Goal: Task Accomplishment & Management: Manage account settings

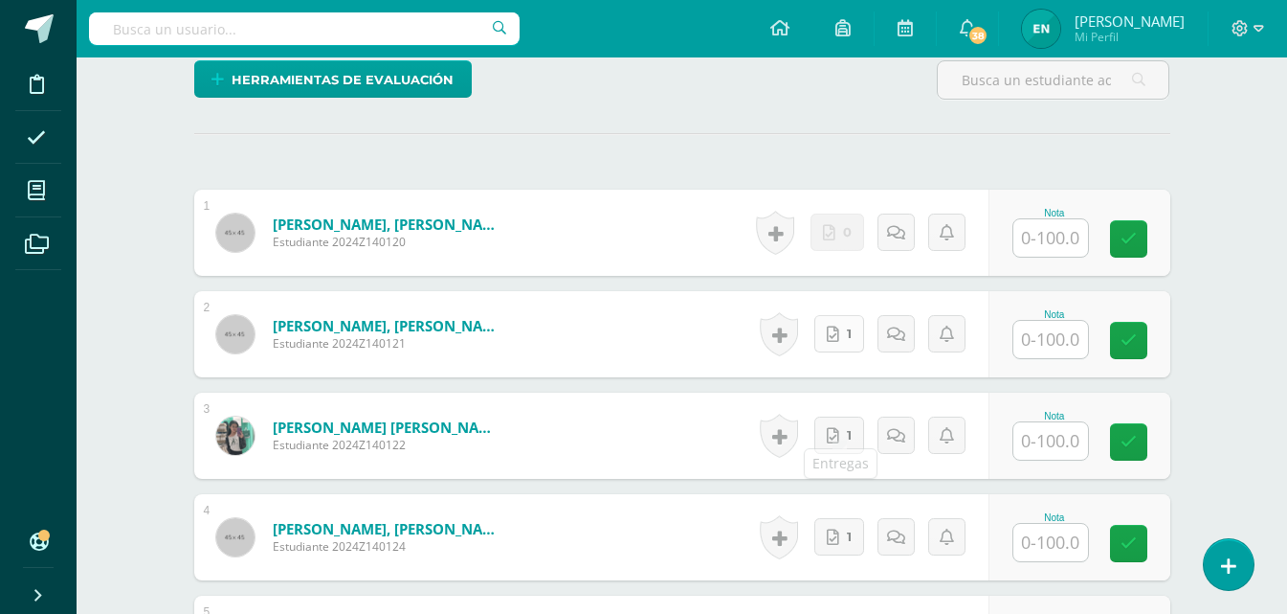
scroll to position [564, 0]
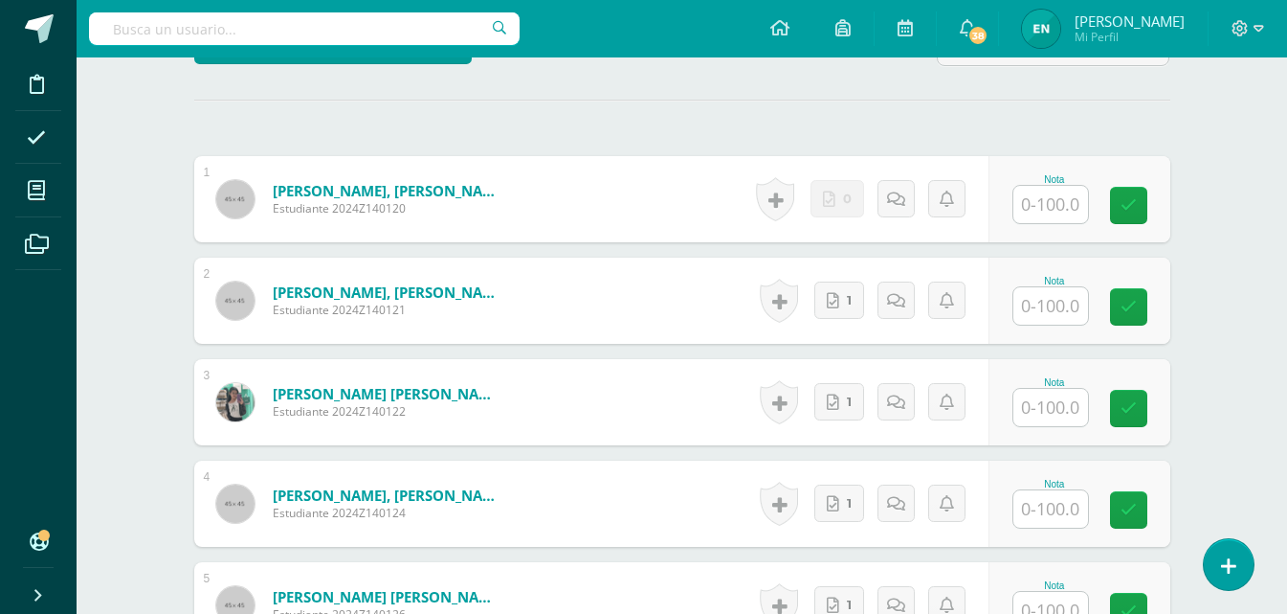
click at [1057, 186] on input "text" at bounding box center [1051, 204] width 75 height 37
type input "10"
click at [904, 190] on icon at bounding box center [902, 198] width 19 height 16
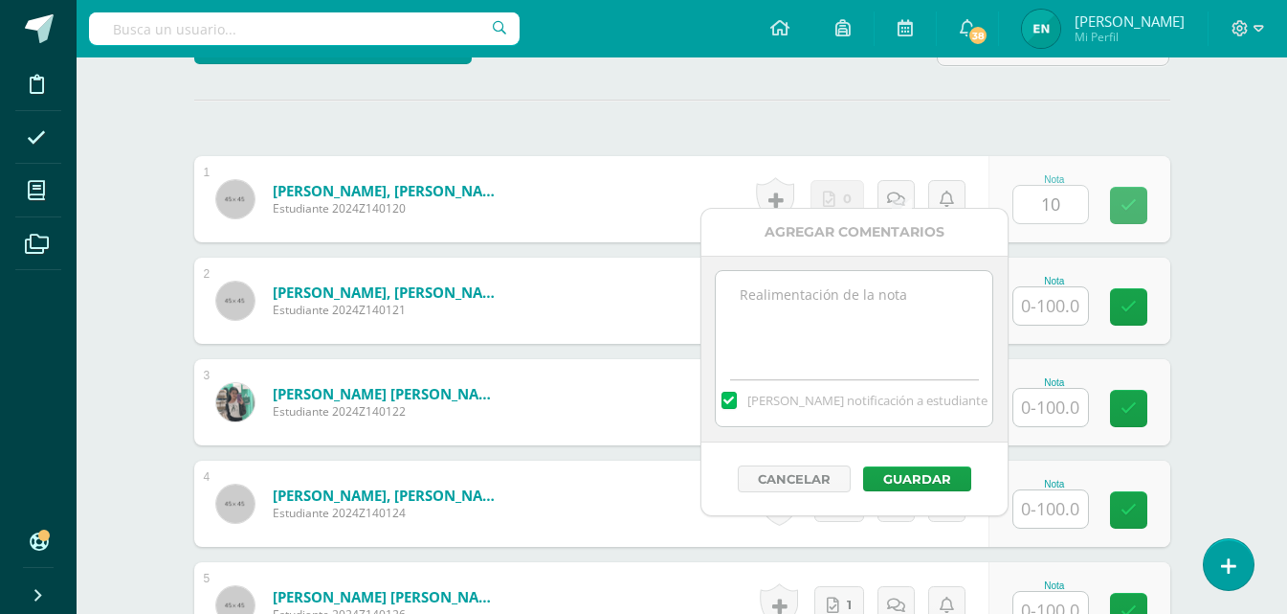
click at [827, 333] on textarea at bounding box center [854, 319] width 277 height 96
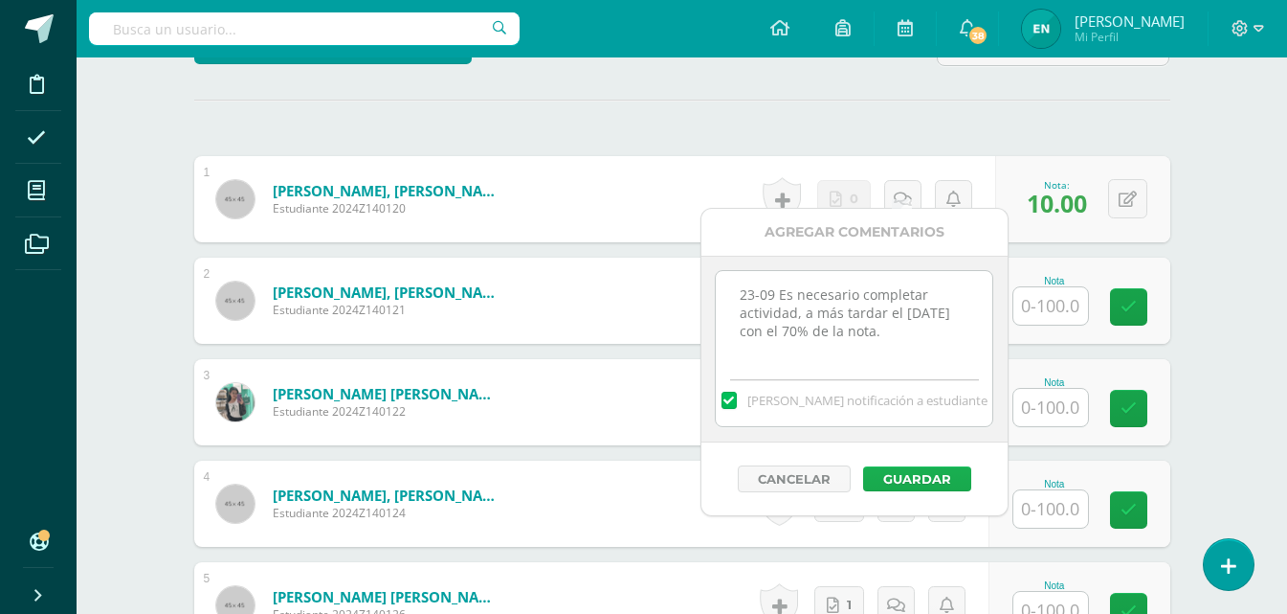
type textarea "23-09 Es necesario completar actividad, a más tardar el 30 de septiembre con el…"
click at [934, 470] on button "Guardar" at bounding box center [917, 478] width 108 height 25
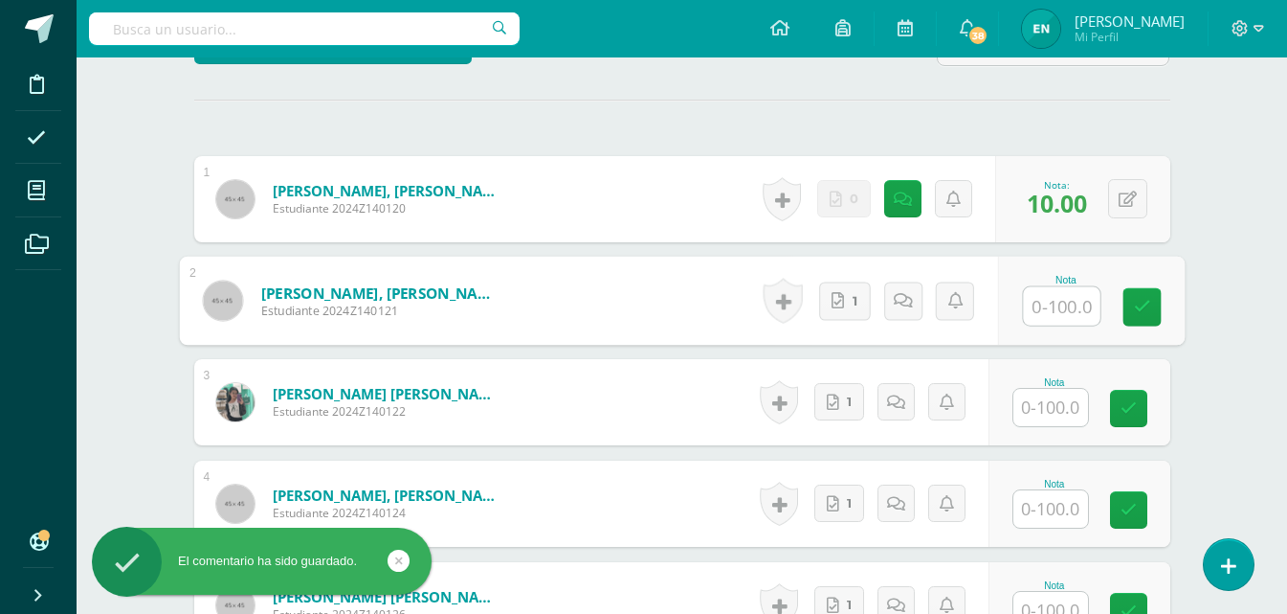
click at [1029, 297] on input "text" at bounding box center [1061, 306] width 77 height 38
type input "100"
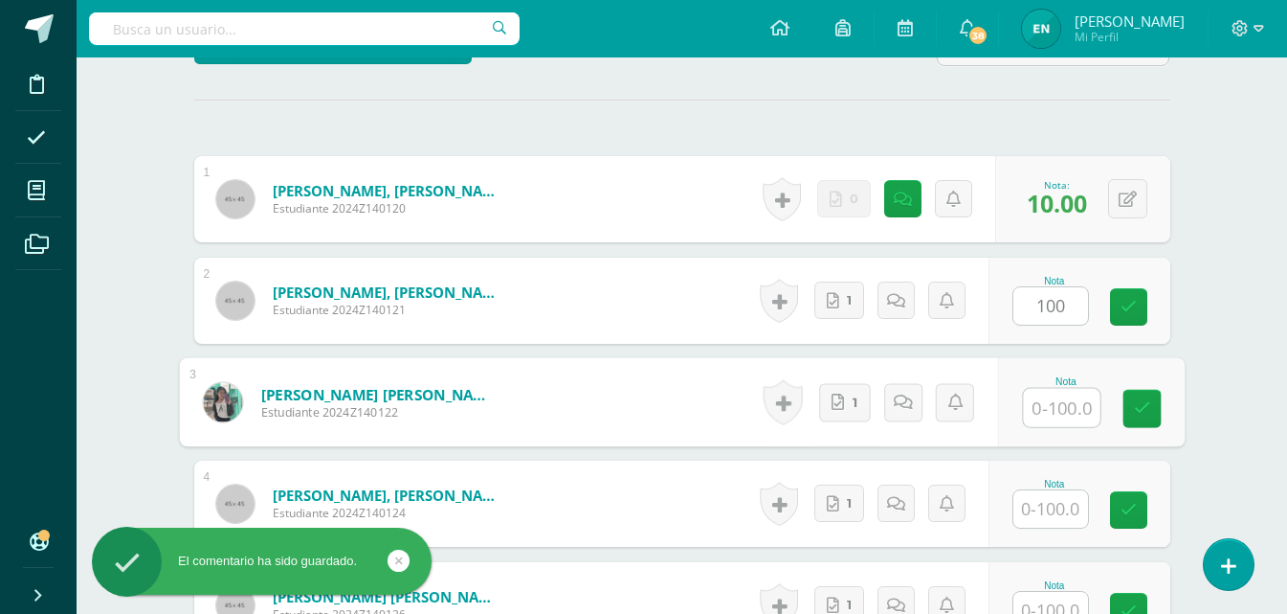
click at [1051, 389] on input "text" at bounding box center [1061, 408] width 77 height 38
type input "100"
click at [1063, 490] on input "text" at bounding box center [1051, 508] width 75 height 37
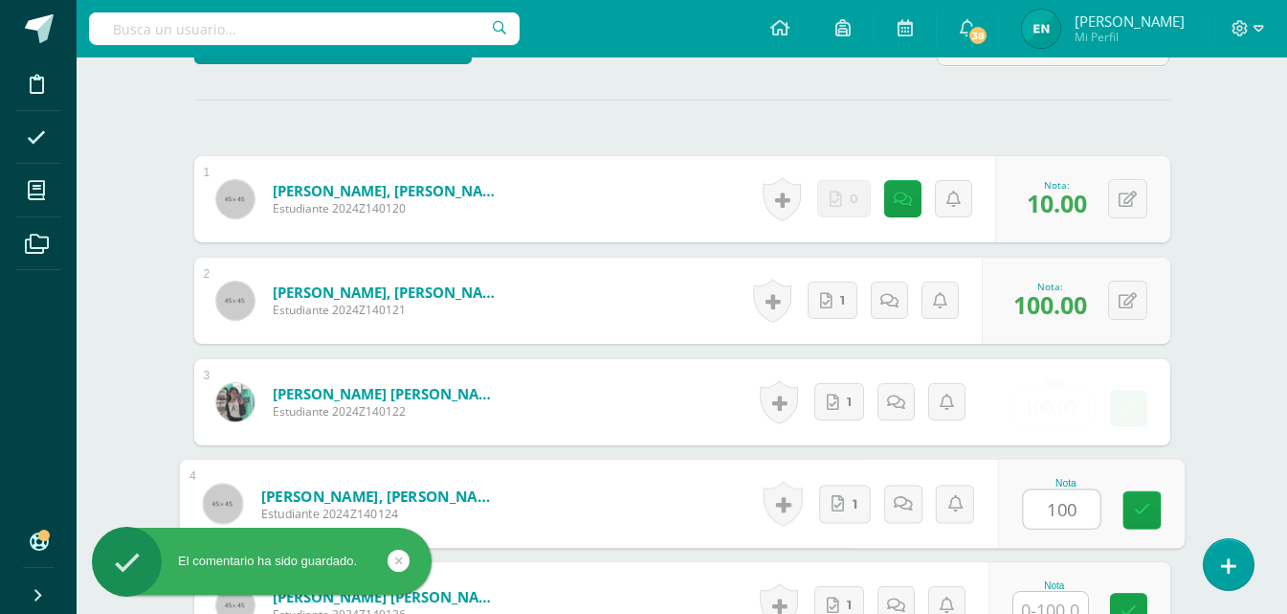
scroll to position [851, 0]
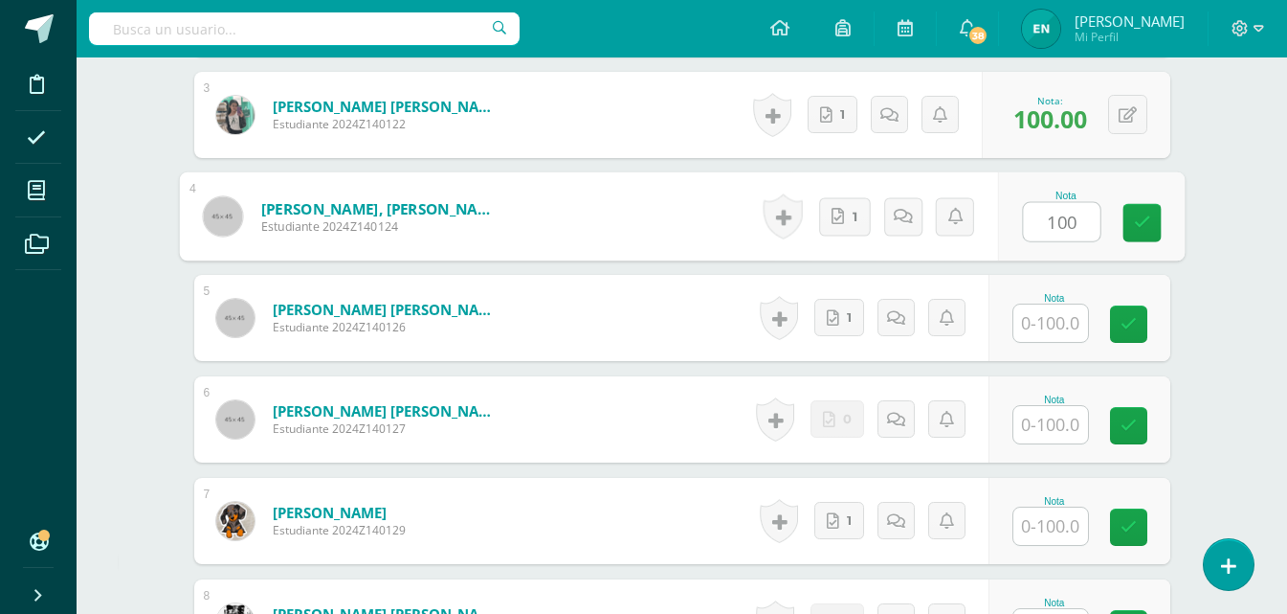
type input "100"
click at [1063, 304] on input "text" at bounding box center [1051, 322] width 75 height 37
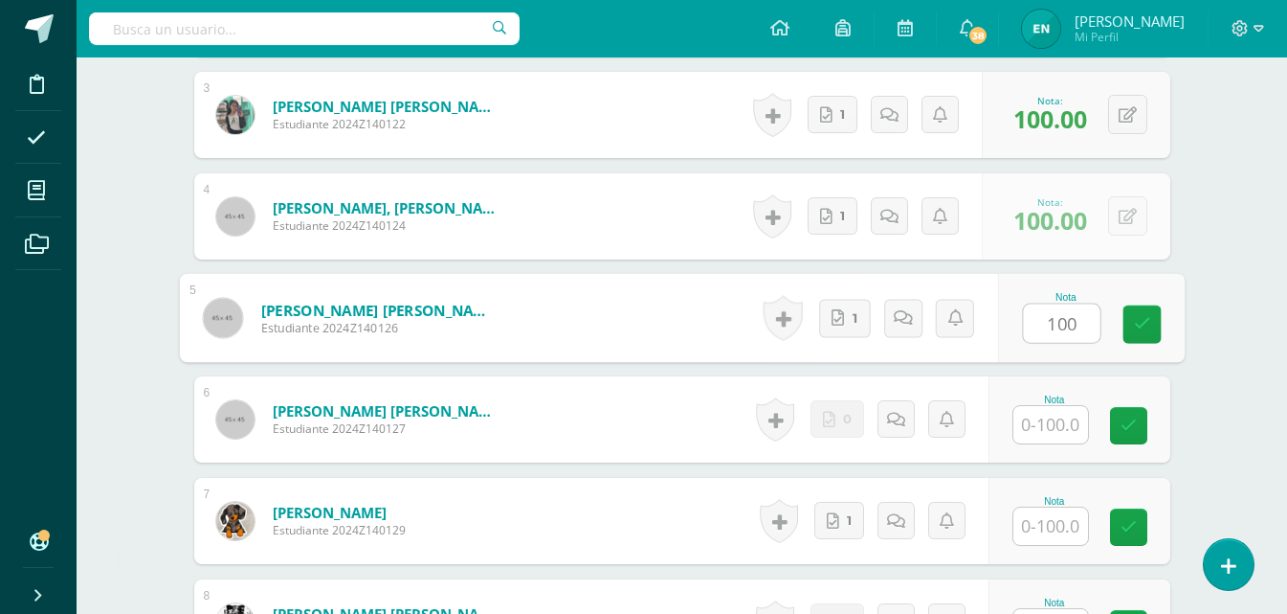
type input "100"
click at [1062, 414] on input "text" at bounding box center [1051, 424] width 75 height 37
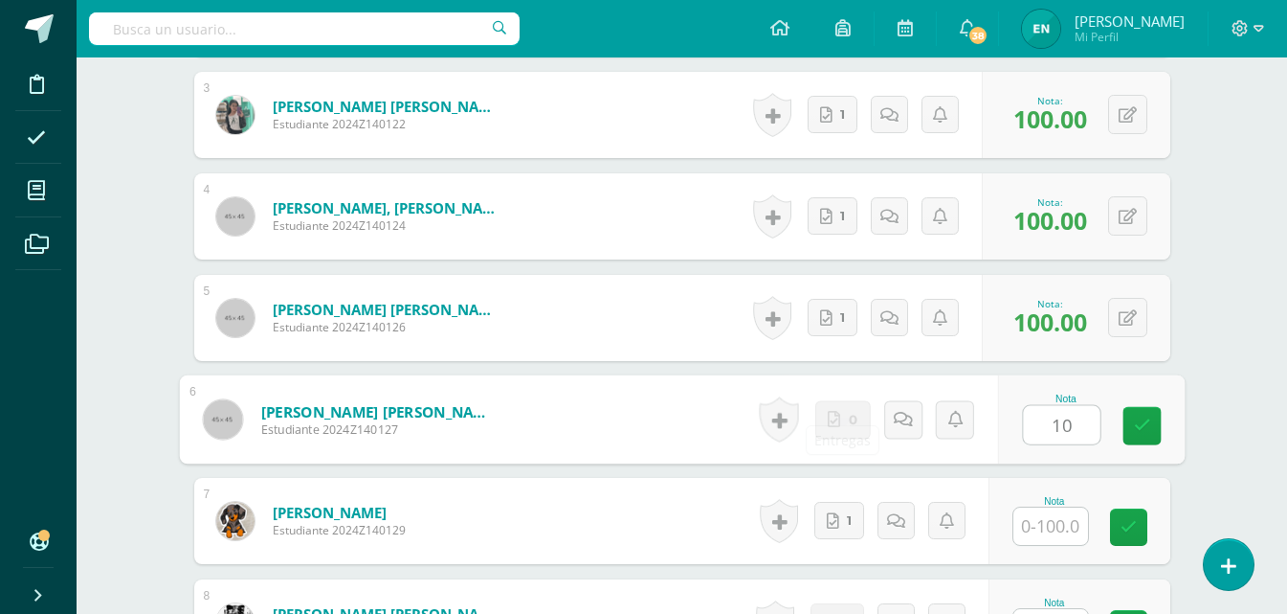
type input "10"
click at [882, 406] on div "Historial de actividad No hay historial para esta actividad 0 Agregar Comentari…" at bounding box center [874, 419] width 246 height 89
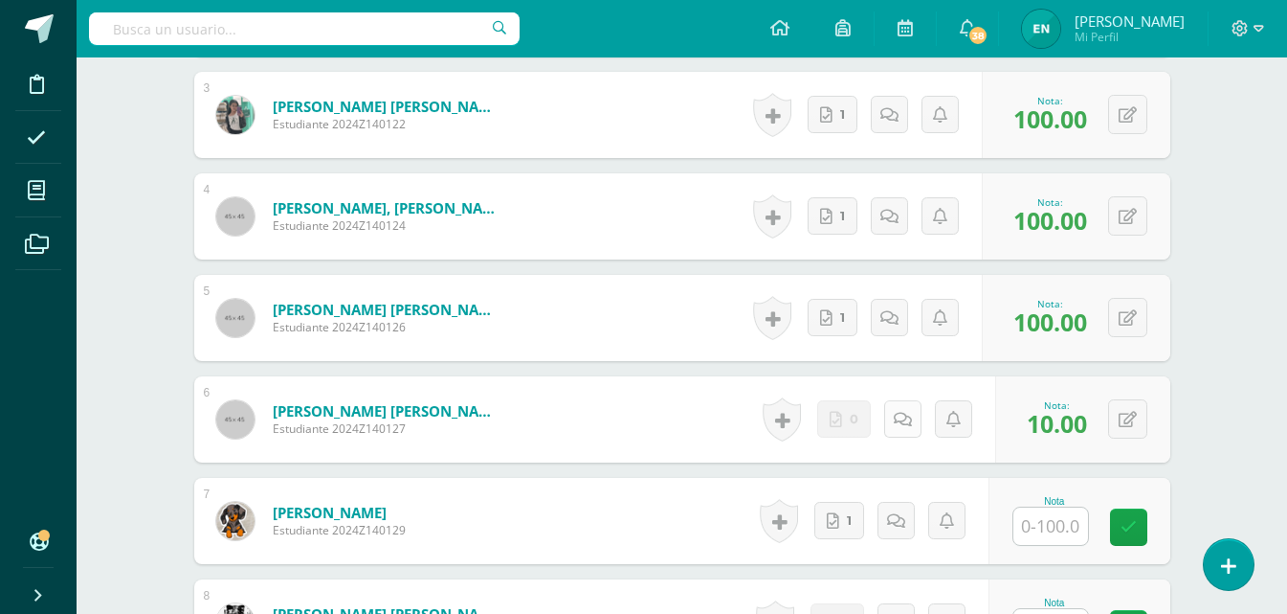
click at [901, 412] on icon at bounding box center [903, 420] width 18 height 16
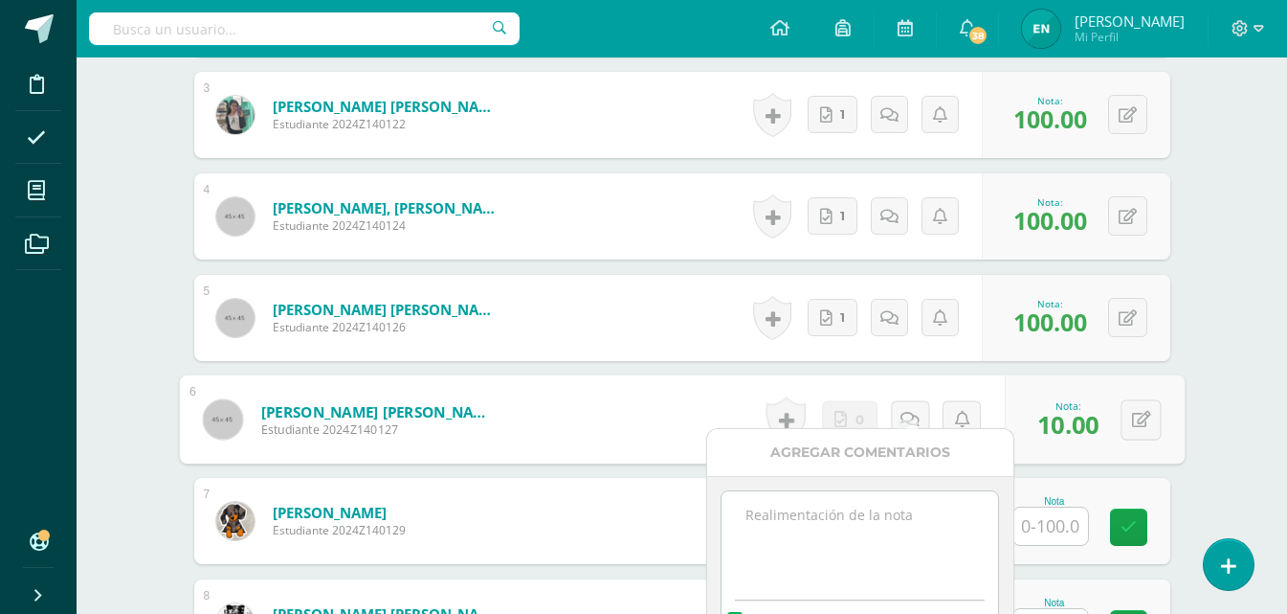
click at [857, 512] on textarea at bounding box center [860, 539] width 277 height 96
paste textarea "23-09 Es necesario completar actividad, a más tardar el 30 de septiembre con el…"
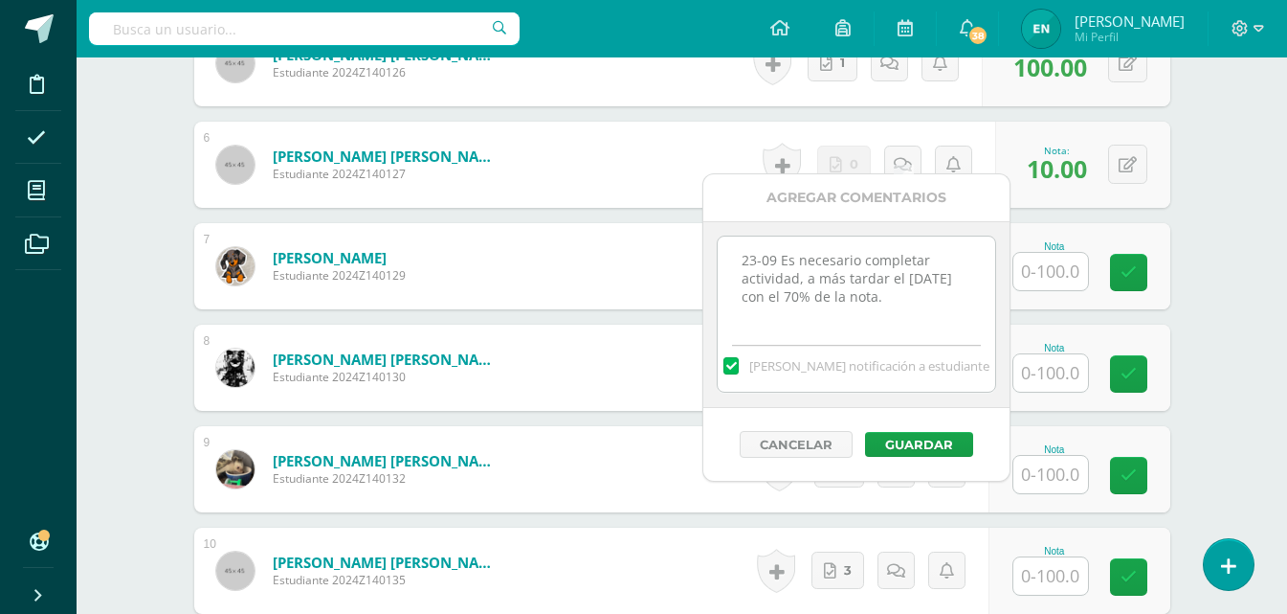
scroll to position [1138, 0]
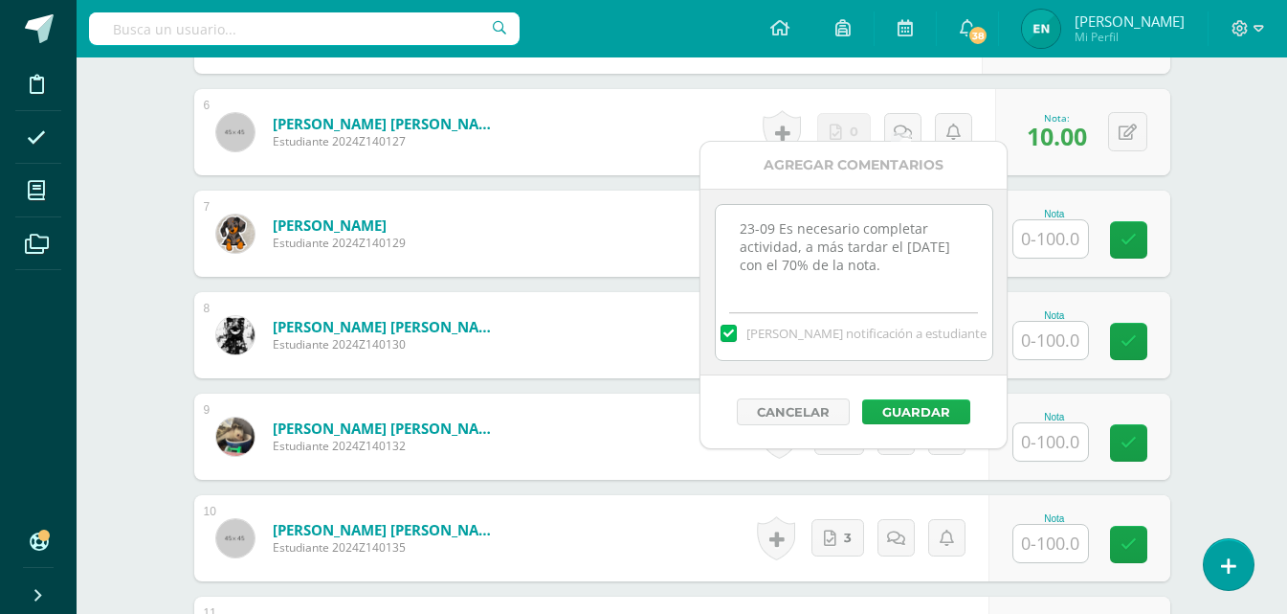
type textarea "23-09 Es necesario completar actividad, a más tardar el 30 de septiembre con el…"
click at [909, 421] on button "Guardar" at bounding box center [916, 411] width 108 height 25
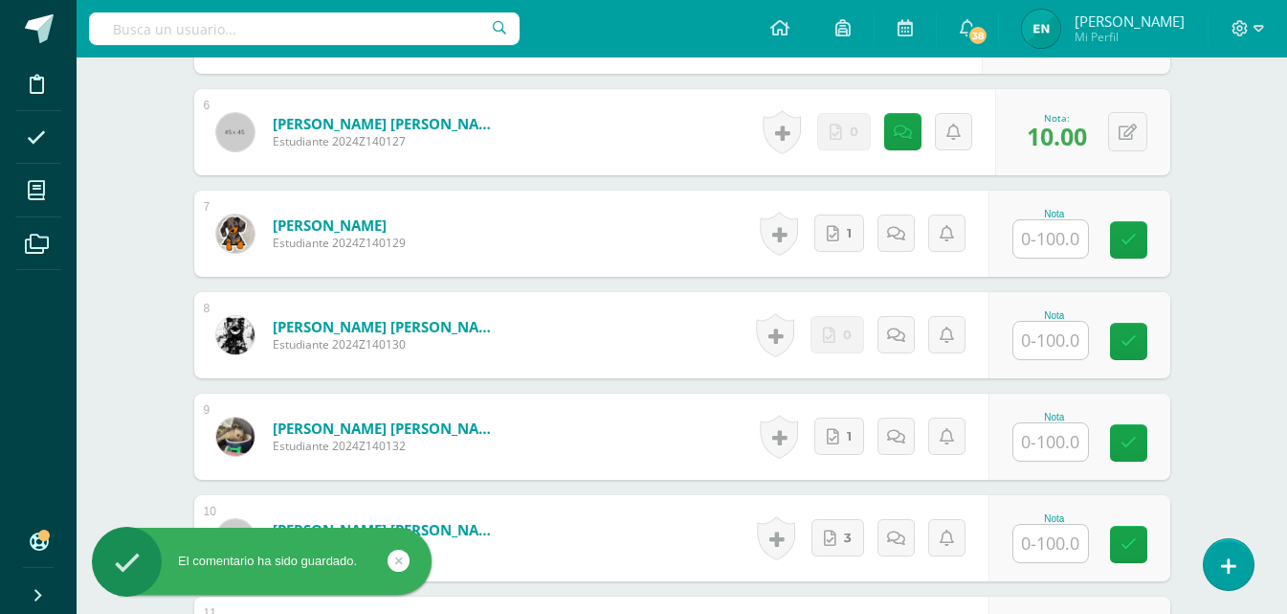
click at [1047, 220] on input "text" at bounding box center [1051, 238] width 75 height 37
type input "100"
click at [1073, 341] on input "text" at bounding box center [1051, 340] width 75 height 37
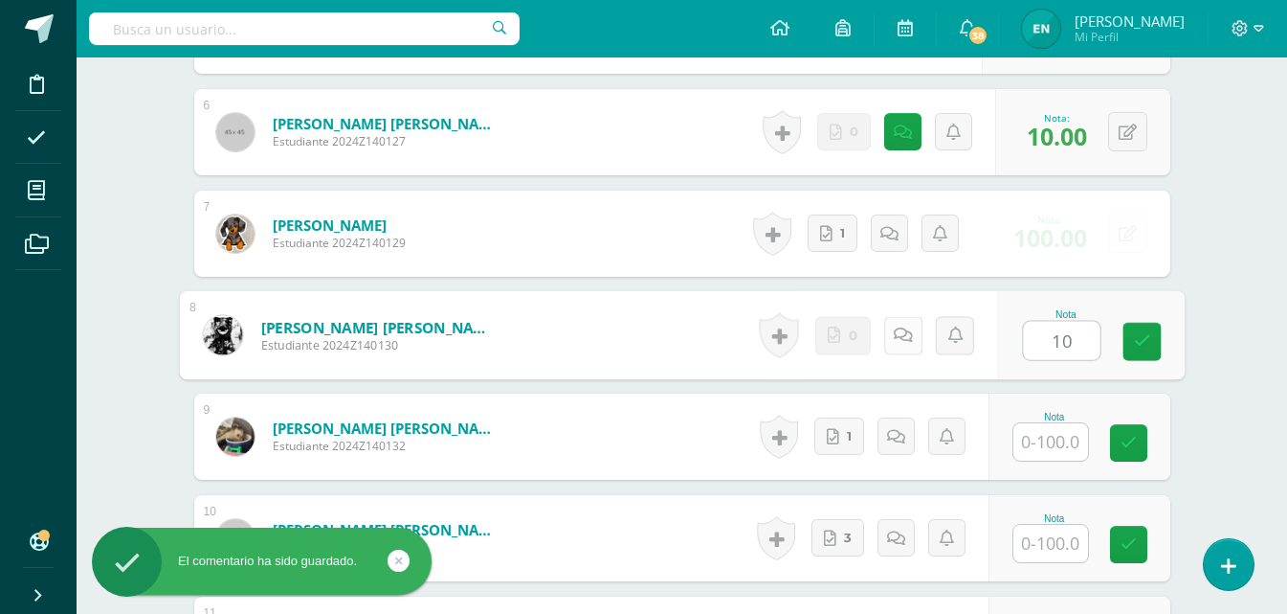
type input "10"
click at [909, 326] on icon at bounding box center [902, 334] width 19 height 16
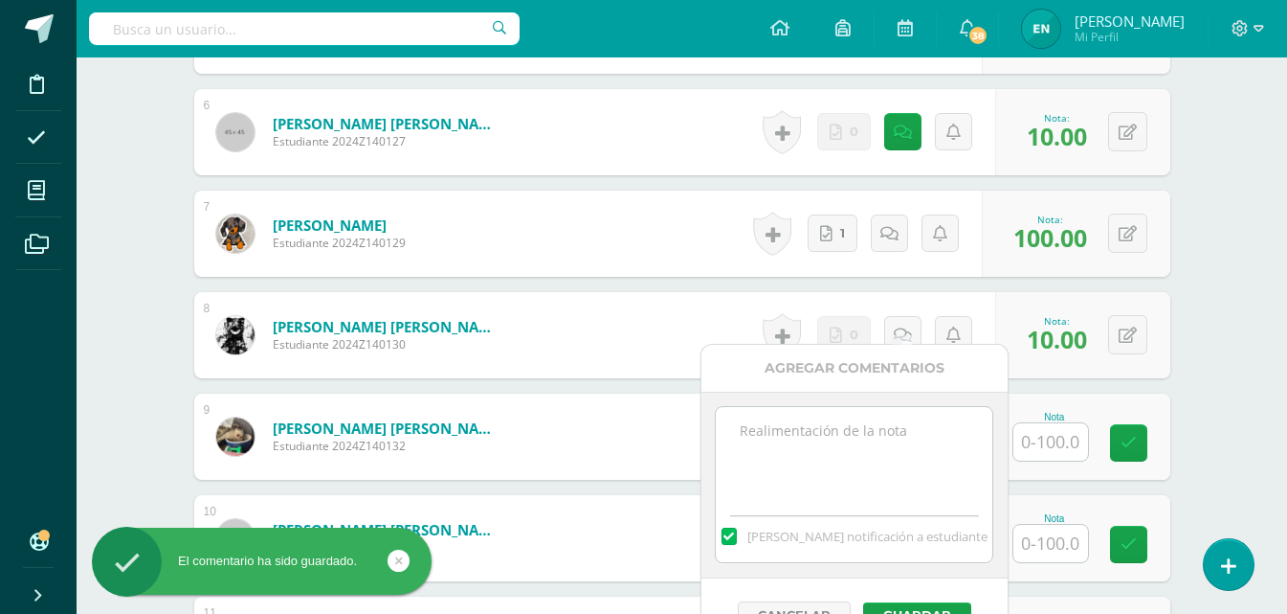
click at [846, 448] on textarea at bounding box center [854, 455] width 277 height 96
paste textarea "23-09 Es necesario completar actividad, a más tardar el 30 de septiembre con el…"
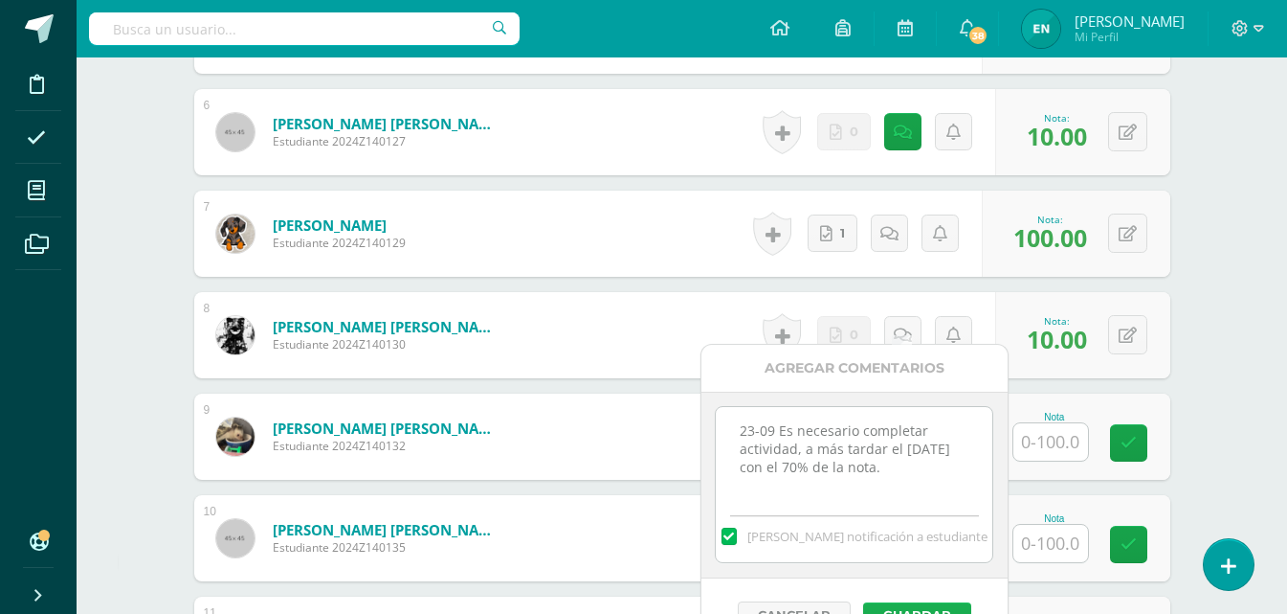
type textarea "23-09 Es necesario completar actividad, a más tardar el 30 de septiembre con el…"
click at [933, 604] on button "Guardar" at bounding box center [917, 614] width 108 height 25
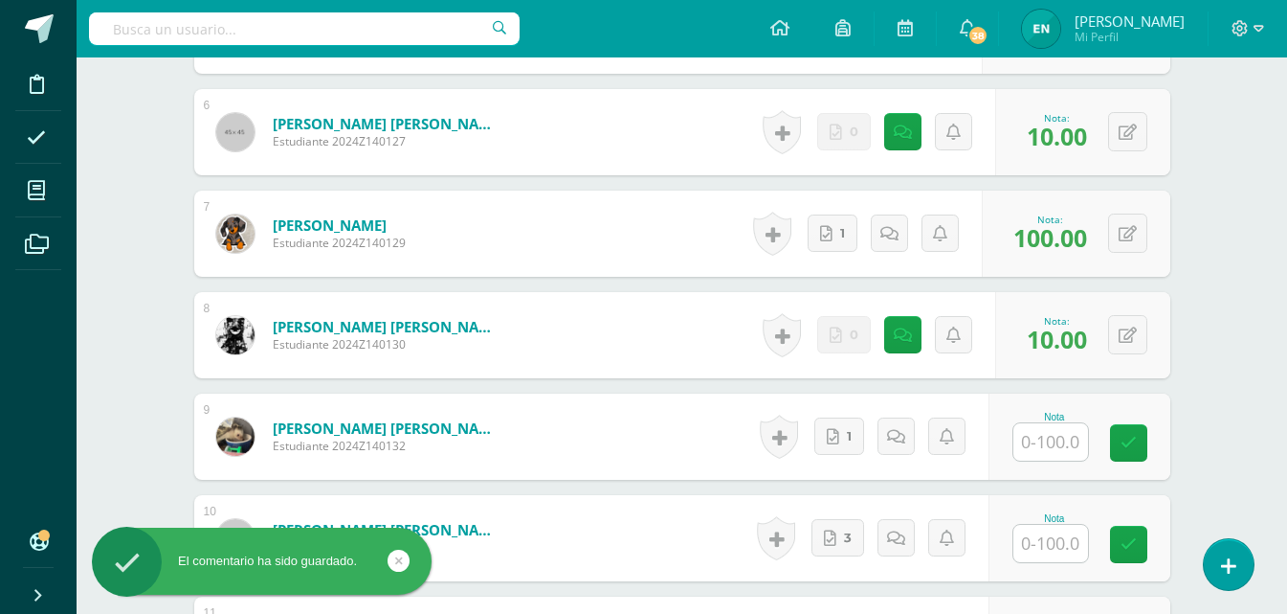
click at [1061, 425] on input "text" at bounding box center [1051, 441] width 75 height 37
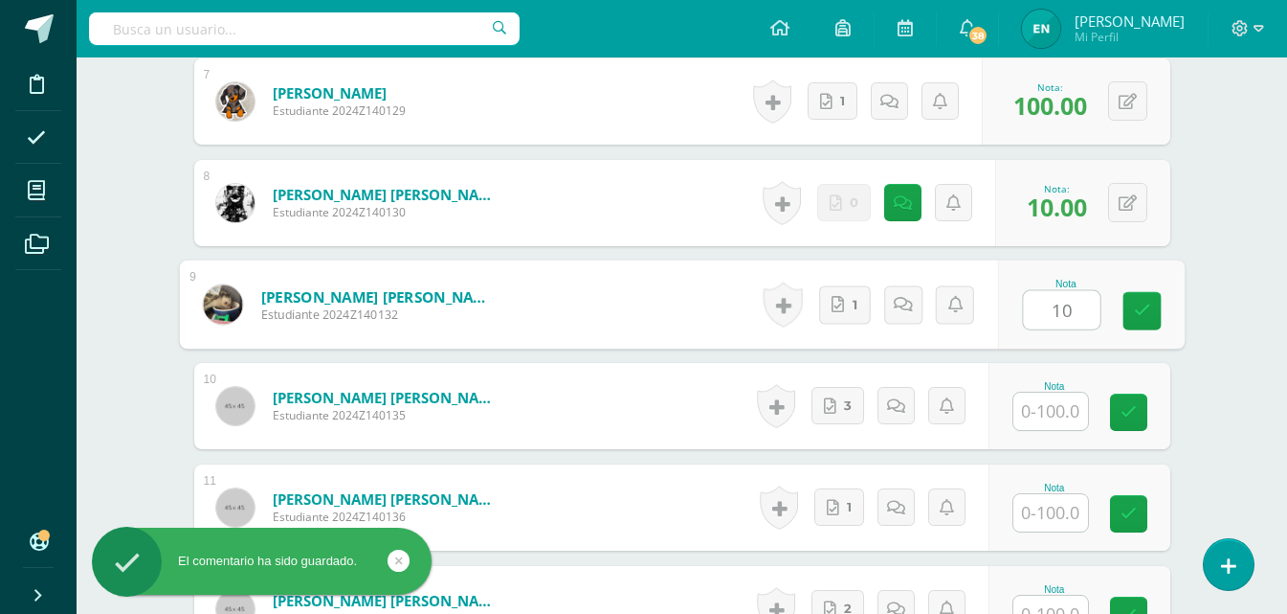
scroll to position [1329, 0]
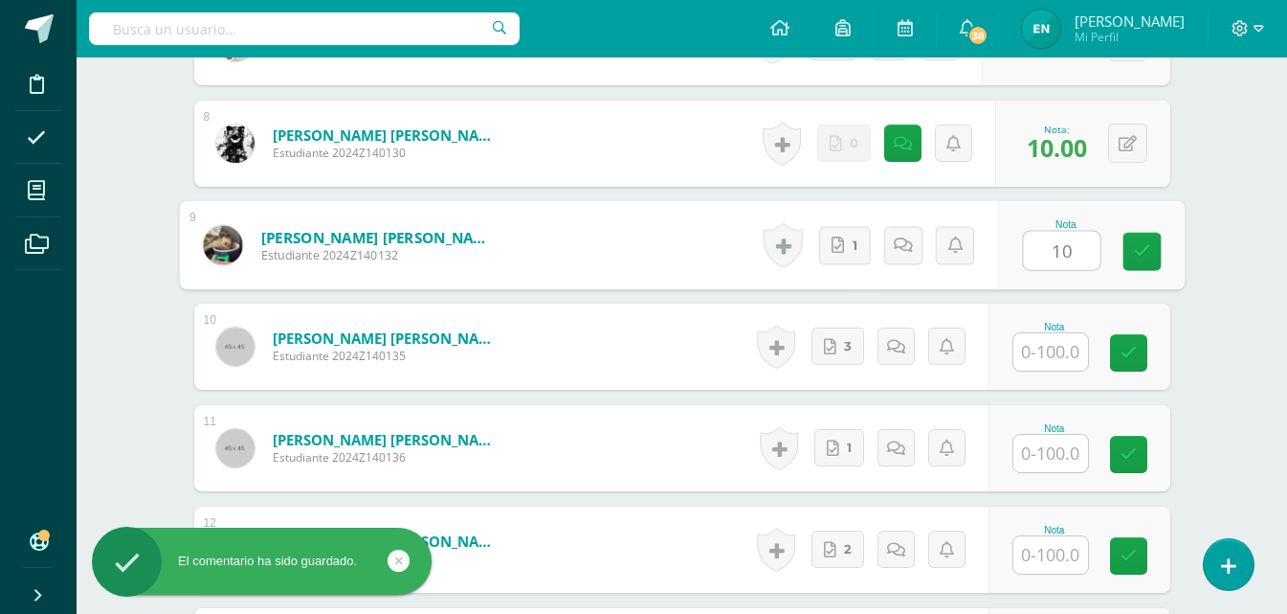
type input "10"
click at [1050, 333] on input "text" at bounding box center [1051, 351] width 75 height 37
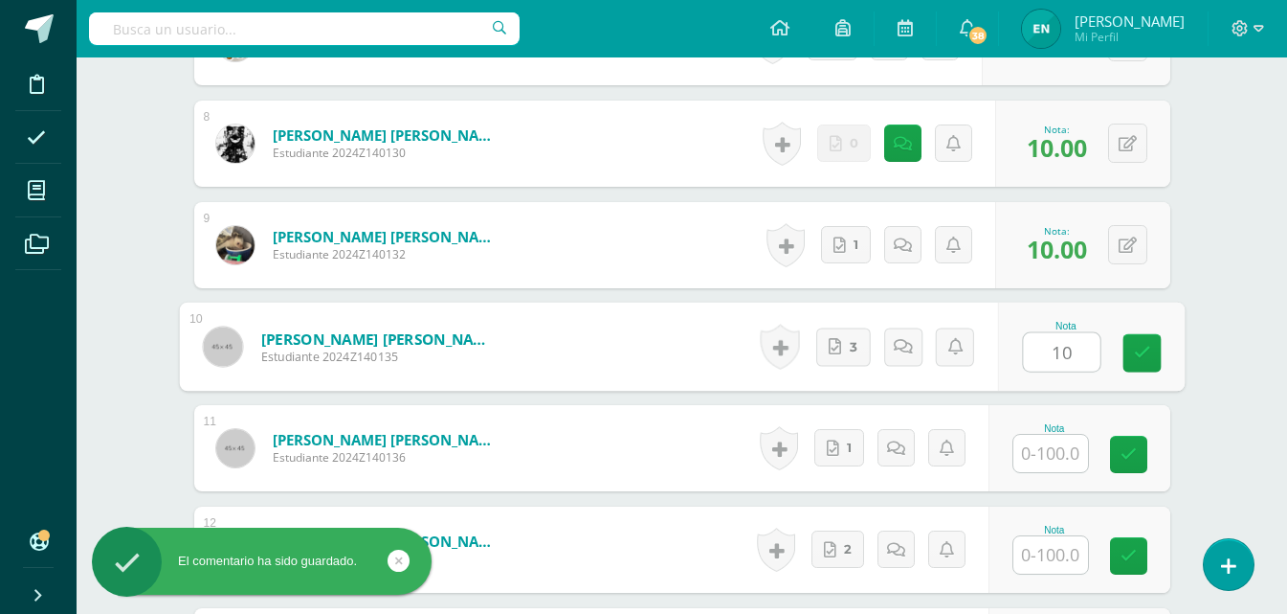
type input "10"
click at [1058, 435] on input "text" at bounding box center [1051, 453] width 75 height 37
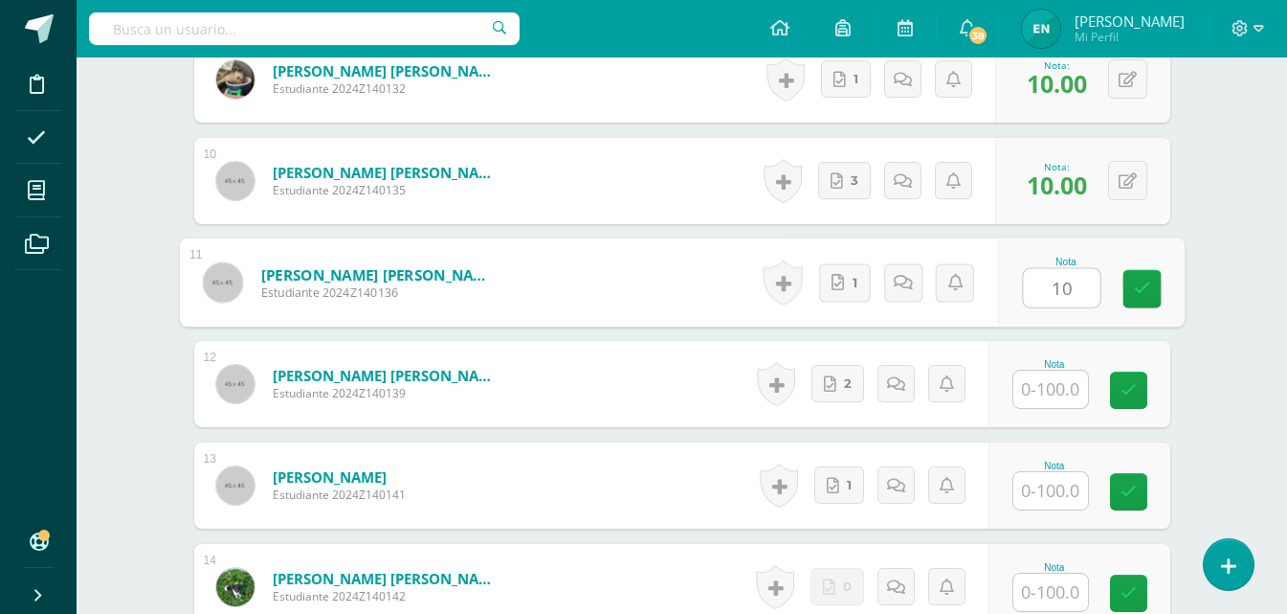
scroll to position [1521, 0]
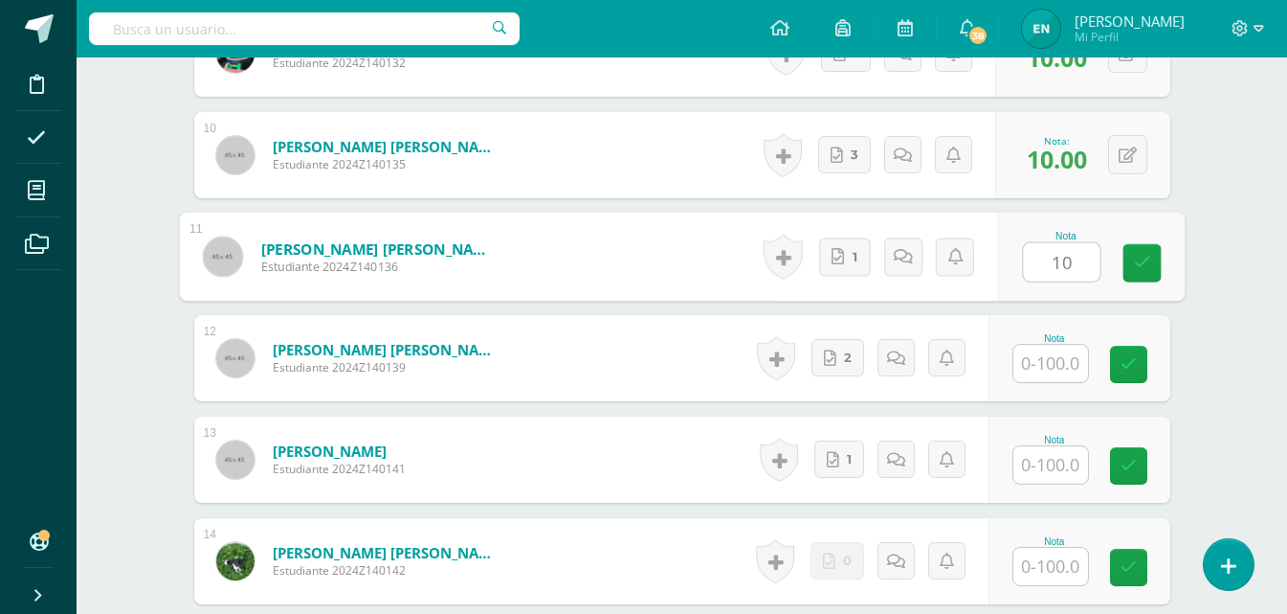
type input "10"
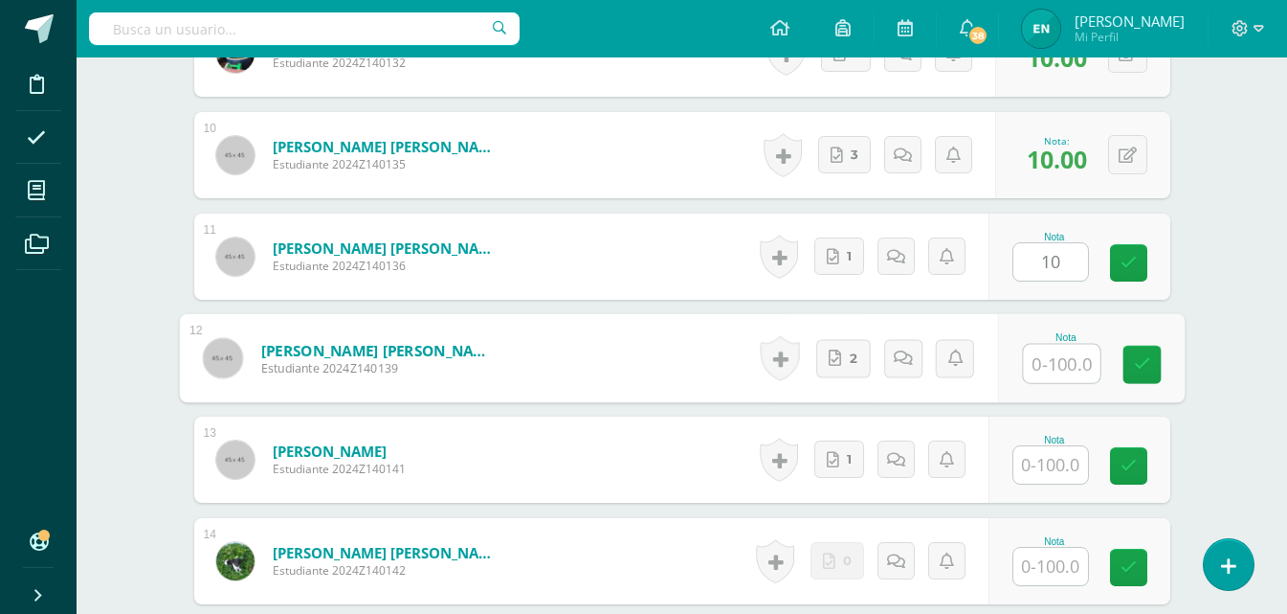
click at [1052, 349] on input "text" at bounding box center [1061, 364] width 77 height 38
type input "10"
click at [1055, 453] on input "1" at bounding box center [1051, 464] width 75 height 37
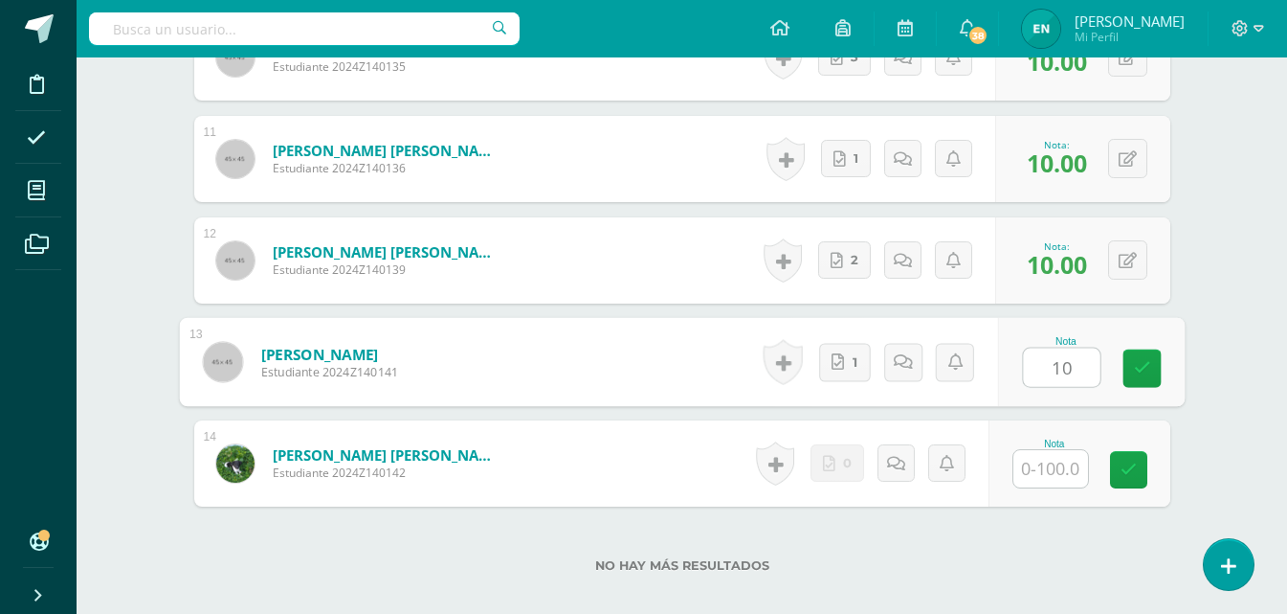
scroll to position [1712, 0]
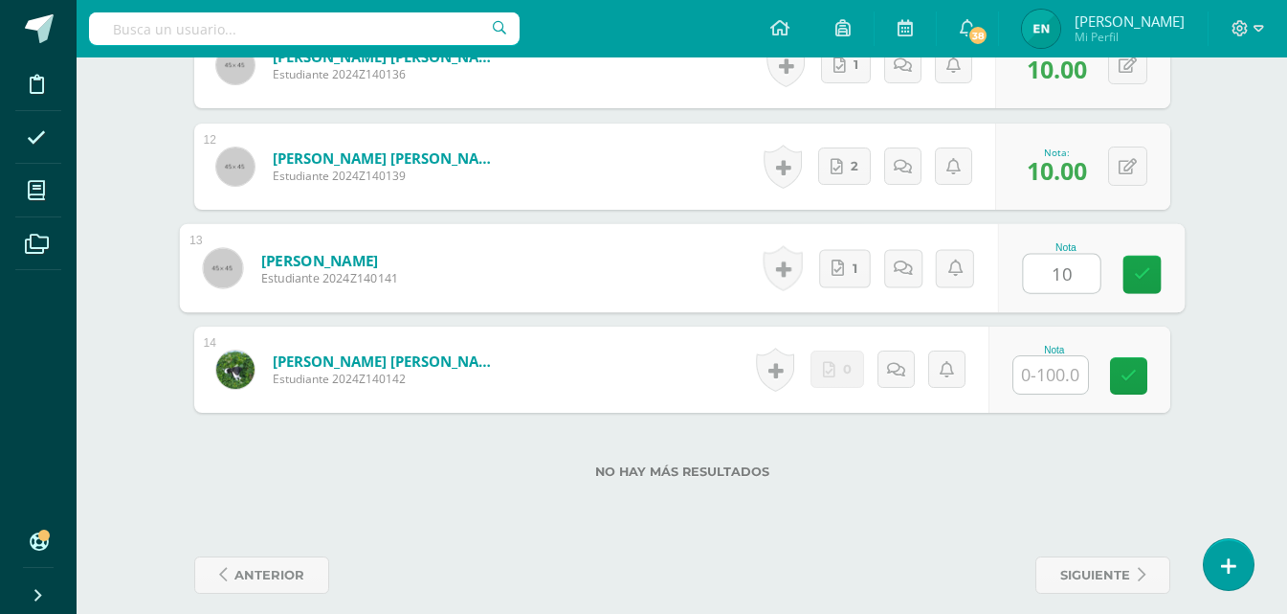
type input "10"
click at [1061, 356] on input "text" at bounding box center [1051, 374] width 75 height 37
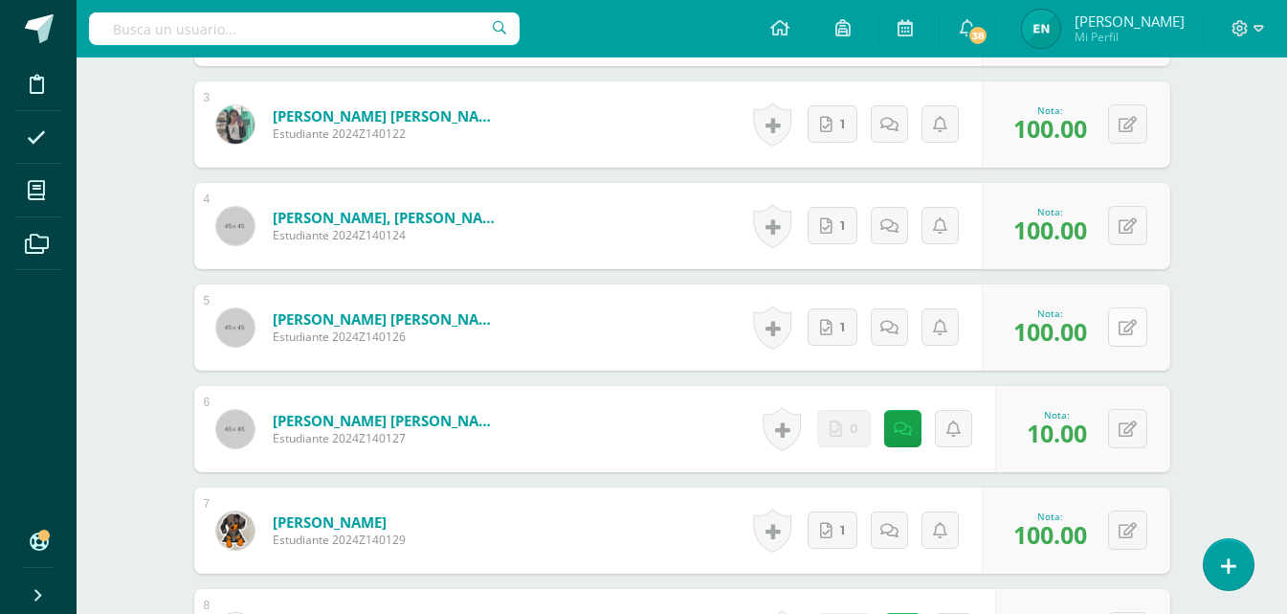
scroll to position [1042, 0]
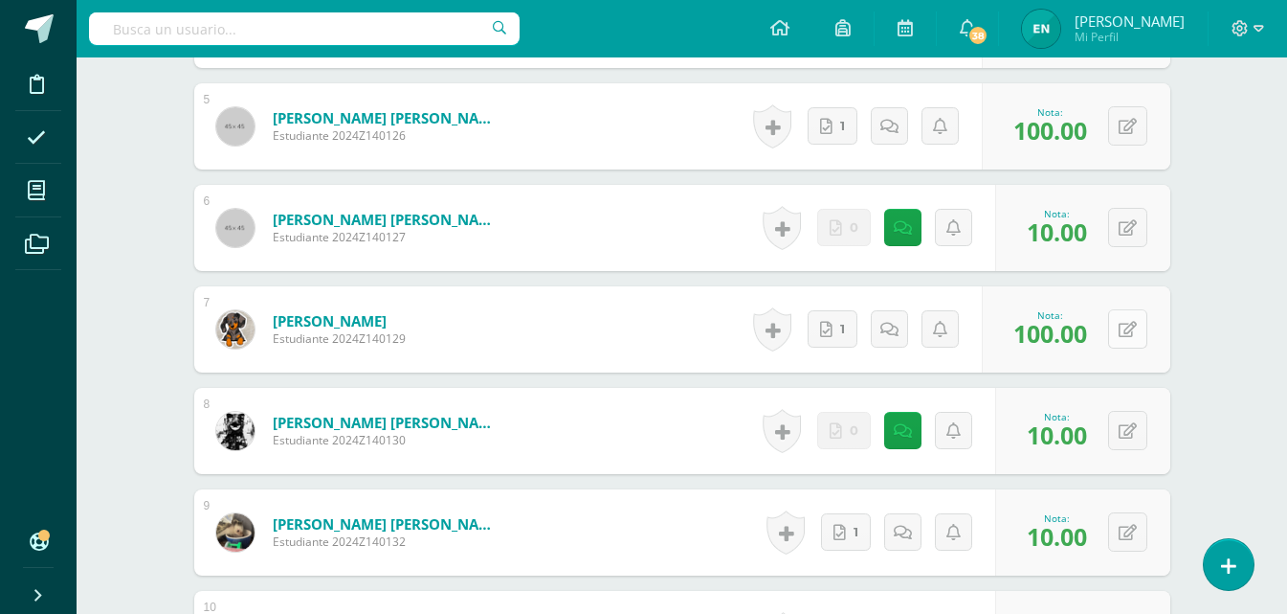
click at [1129, 322] on icon at bounding box center [1128, 330] width 18 height 16
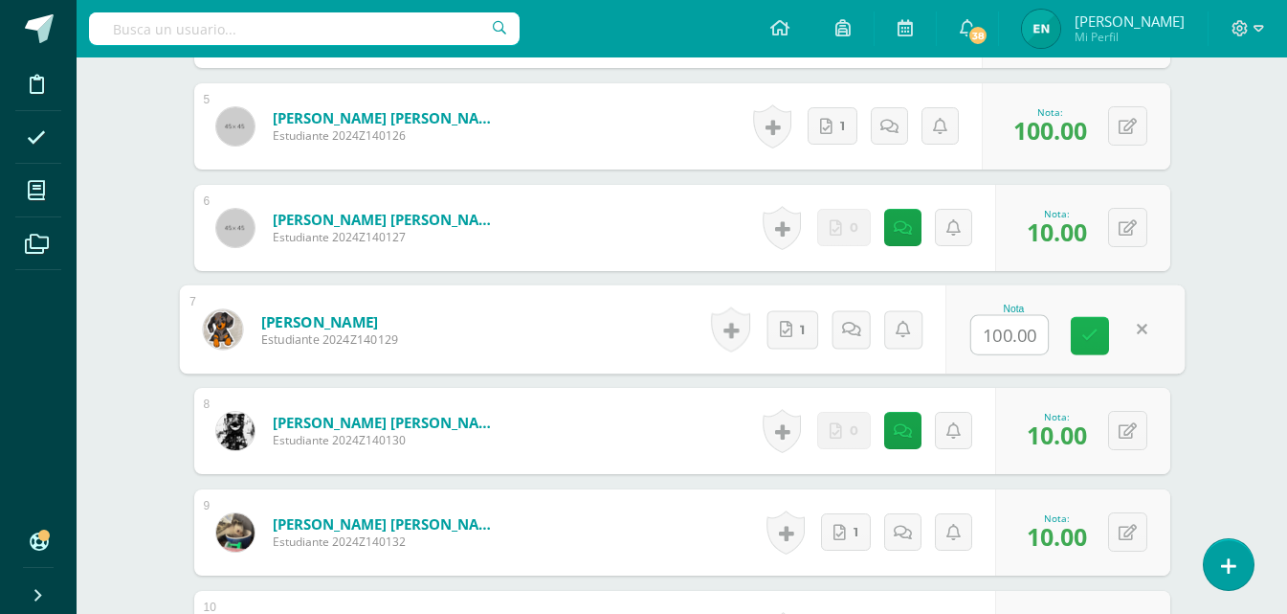
click at [1091, 327] on icon at bounding box center [1090, 335] width 17 height 16
click at [1126, 525] on icon at bounding box center [1128, 533] width 18 height 16
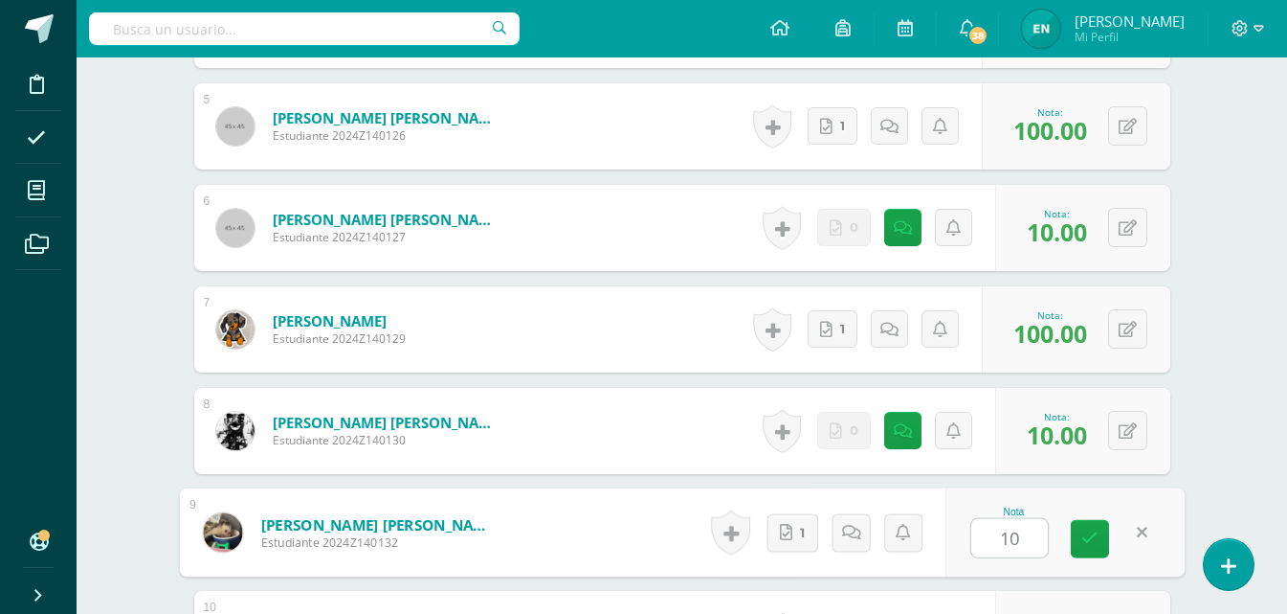
type input "100"
click at [1088, 530] on icon at bounding box center [1090, 538] width 17 height 16
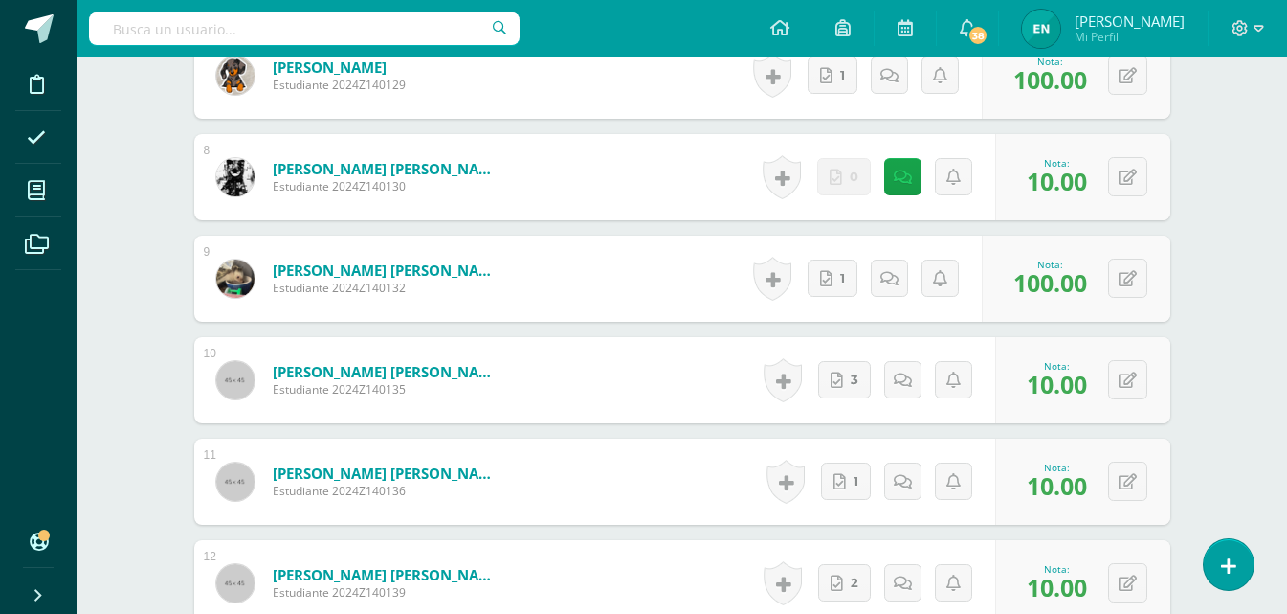
scroll to position [1329, 0]
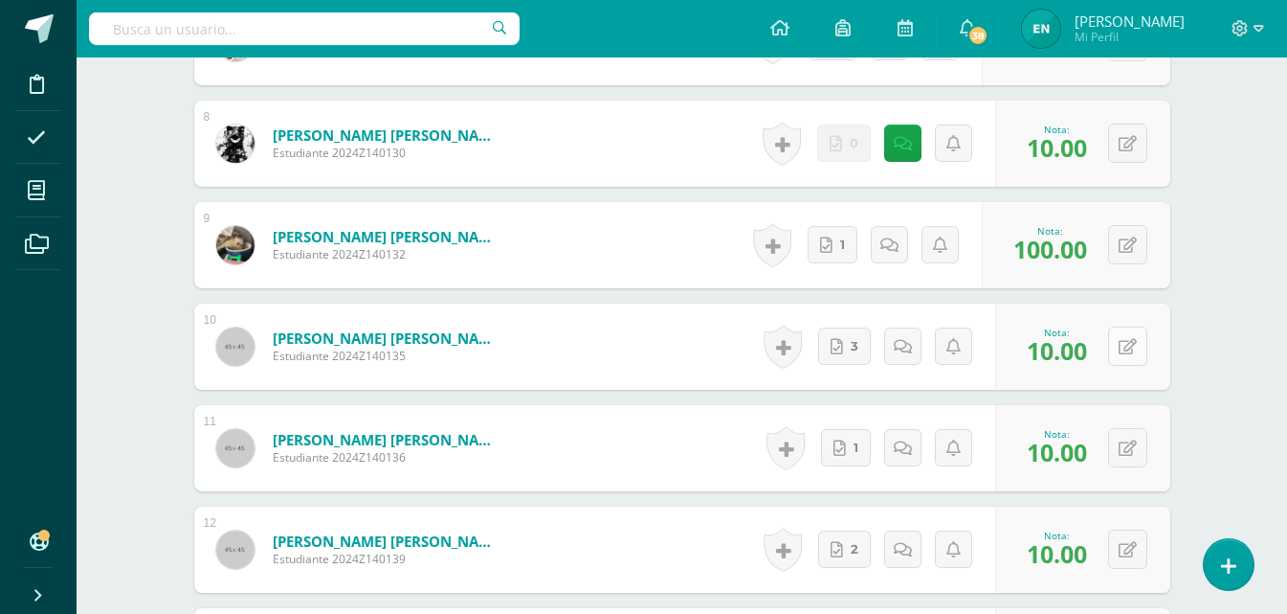
click at [1139, 335] on button at bounding box center [1127, 345] width 39 height 39
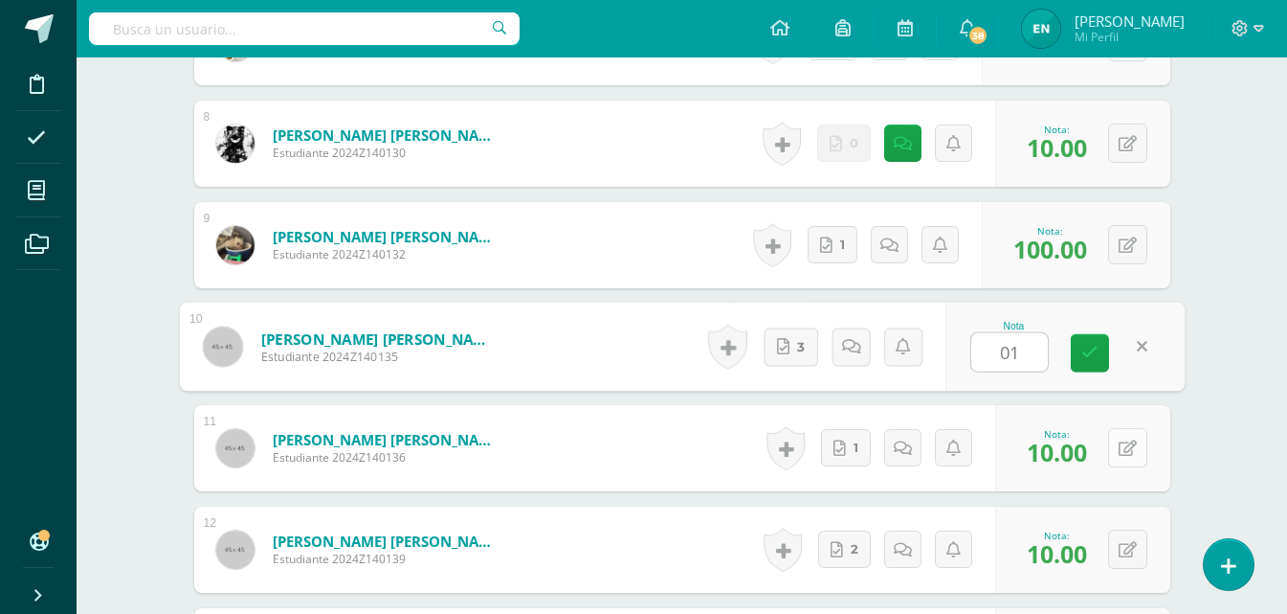
type input "0"
type input "100"
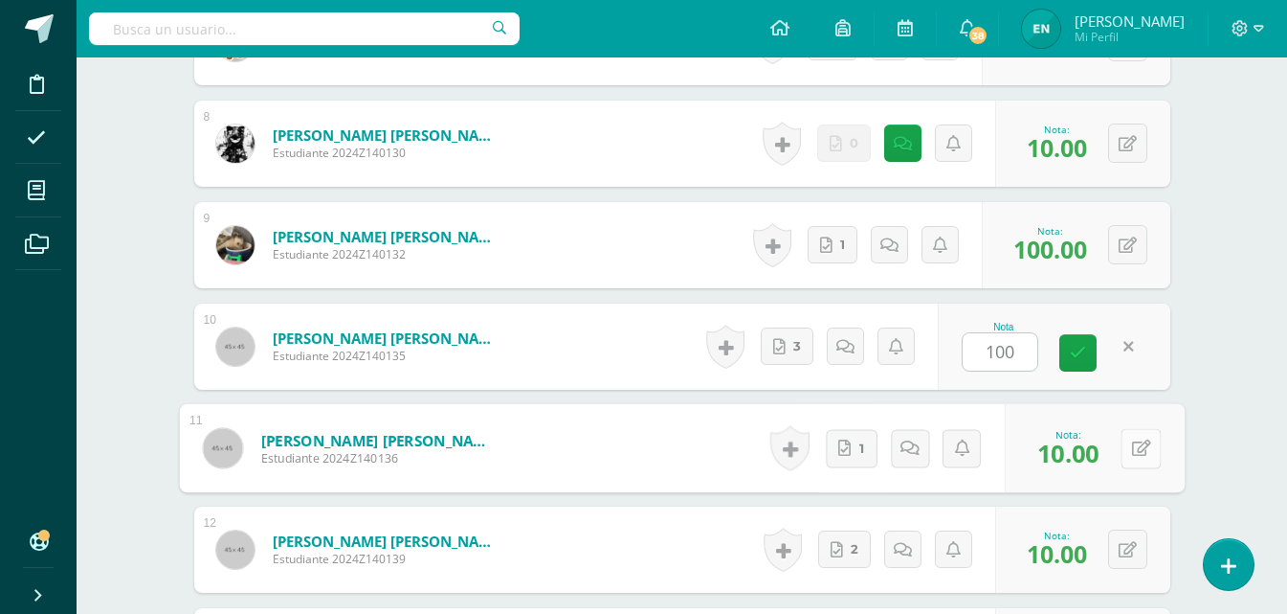
click at [1128, 428] on button at bounding box center [1141, 448] width 40 height 40
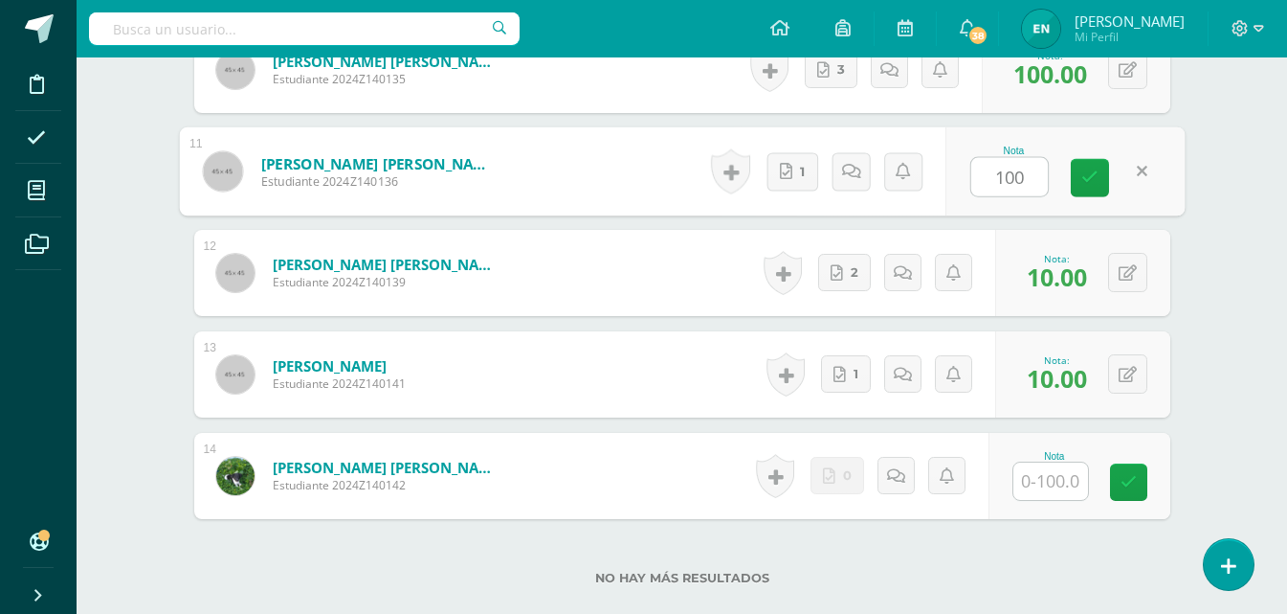
scroll to position [1617, 0]
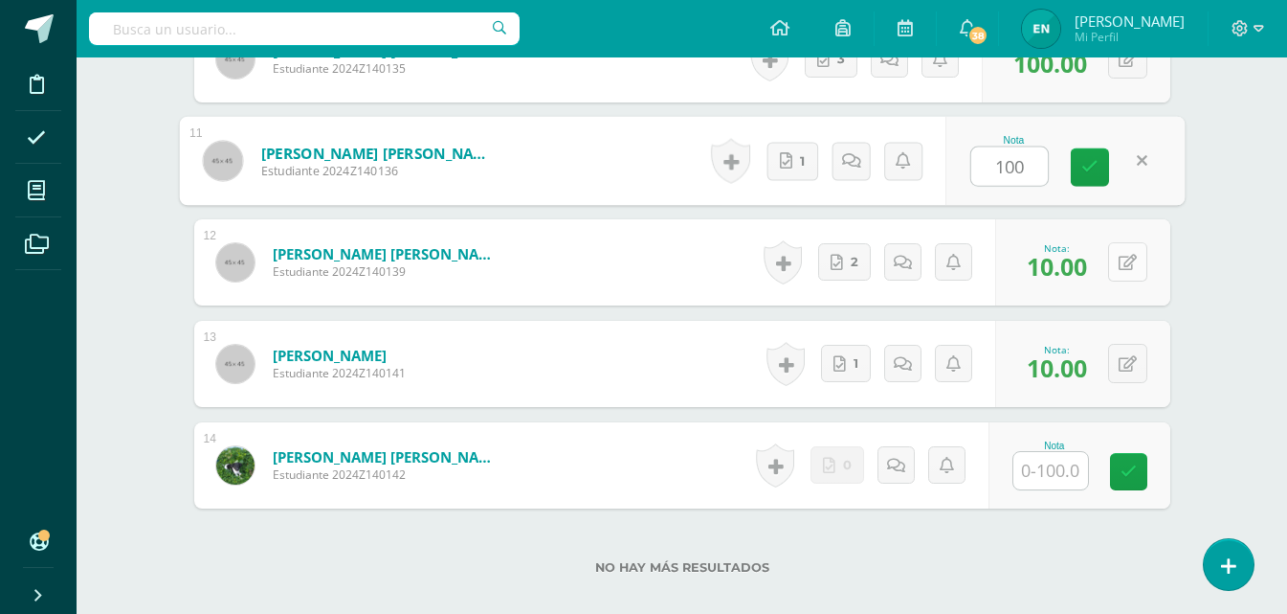
type input "100"
click at [1119, 259] on div "0 Logros Logros obtenidos Aún no hay logros agregados Nota: 10.00" at bounding box center [1082, 262] width 175 height 86
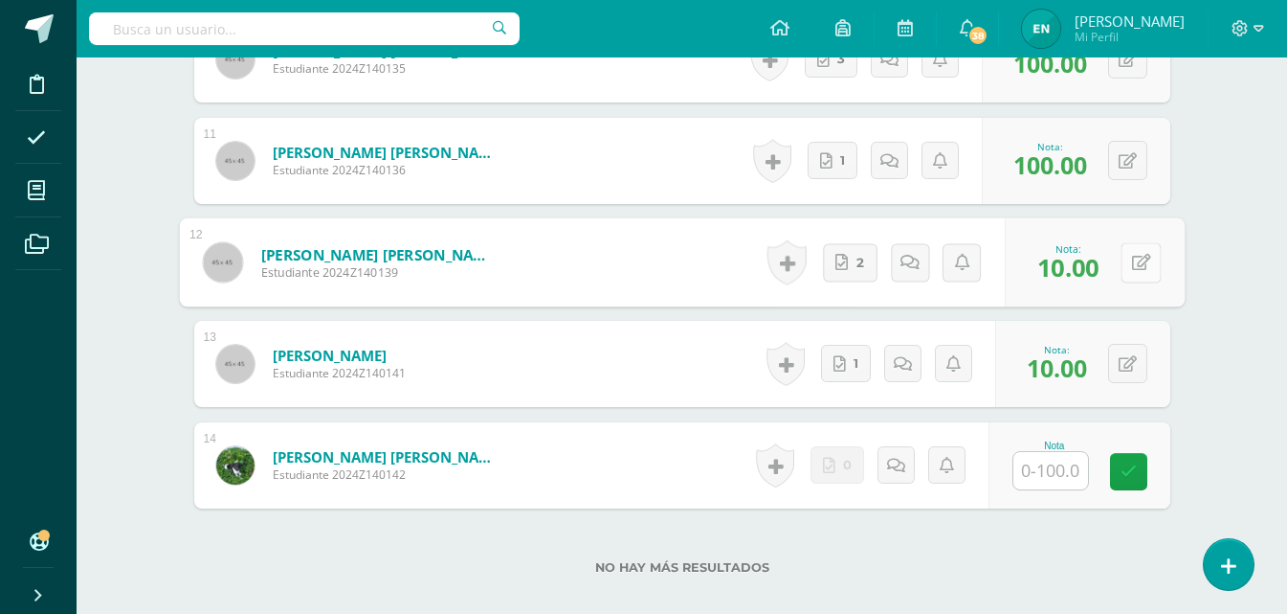
click at [1143, 256] on button at bounding box center [1141, 262] width 40 height 40
type input "100"
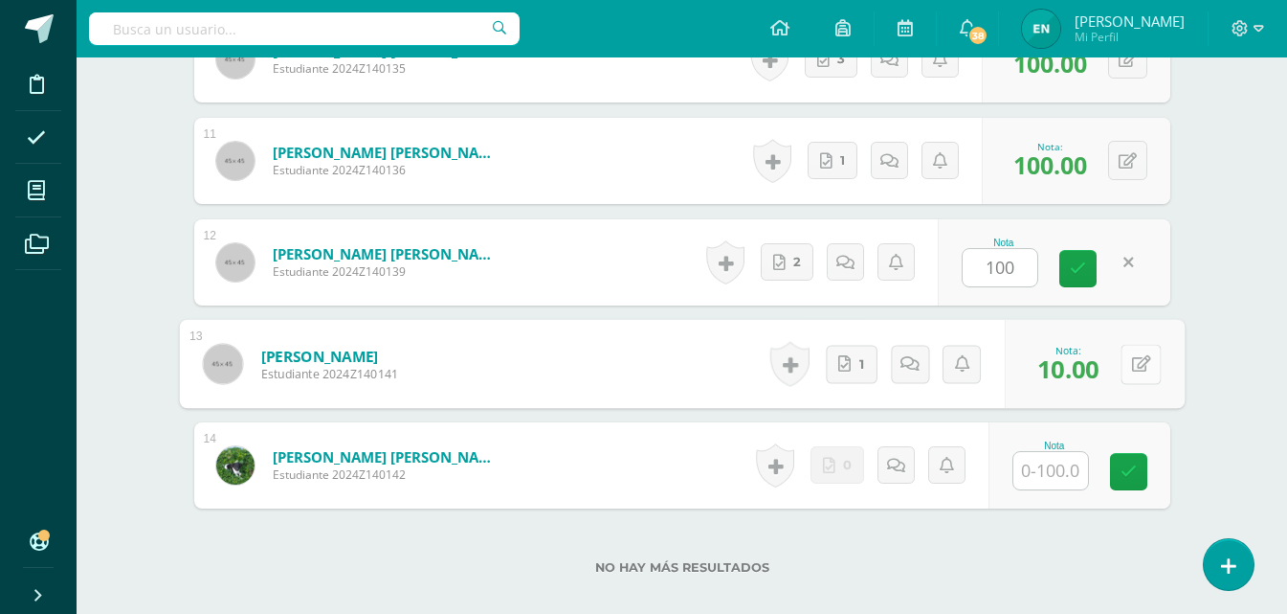
click at [1123, 344] on button at bounding box center [1141, 364] width 40 height 40
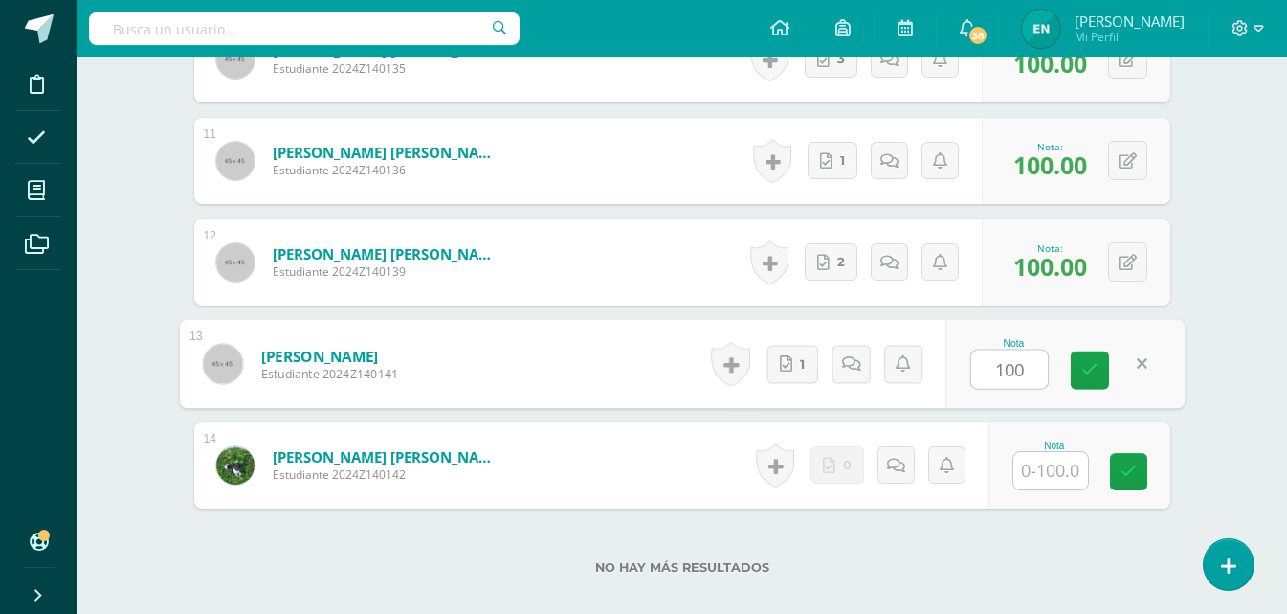
type input "100"
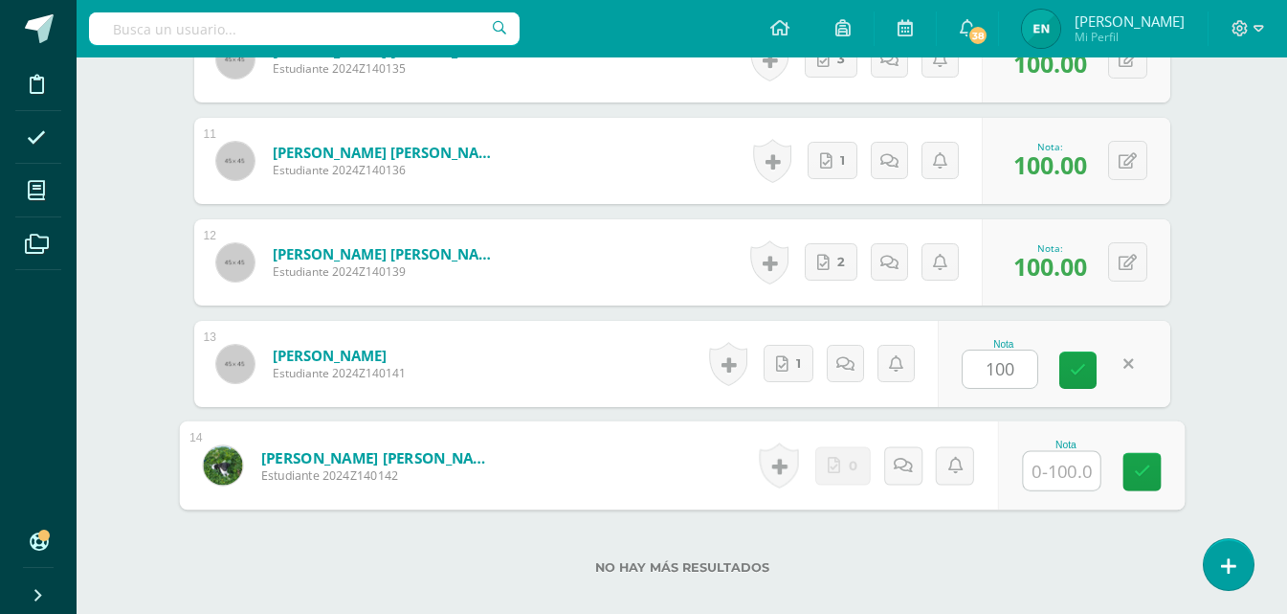
click at [1070, 452] on input "text" at bounding box center [1061, 471] width 77 height 38
type input "10"
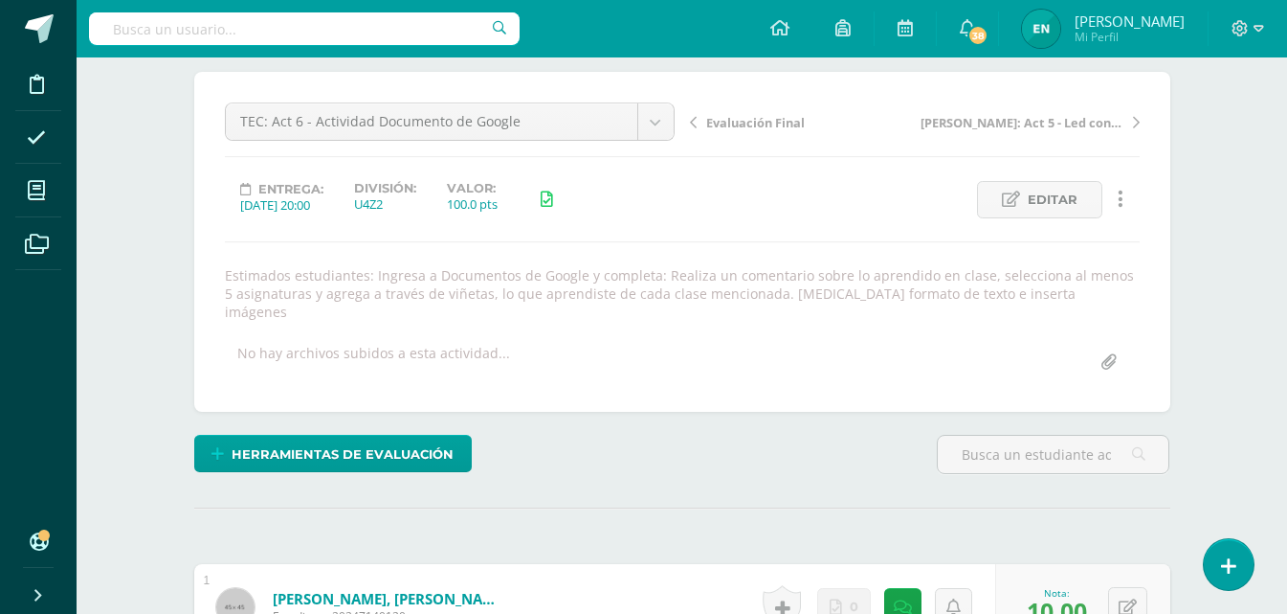
scroll to position [0, 0]
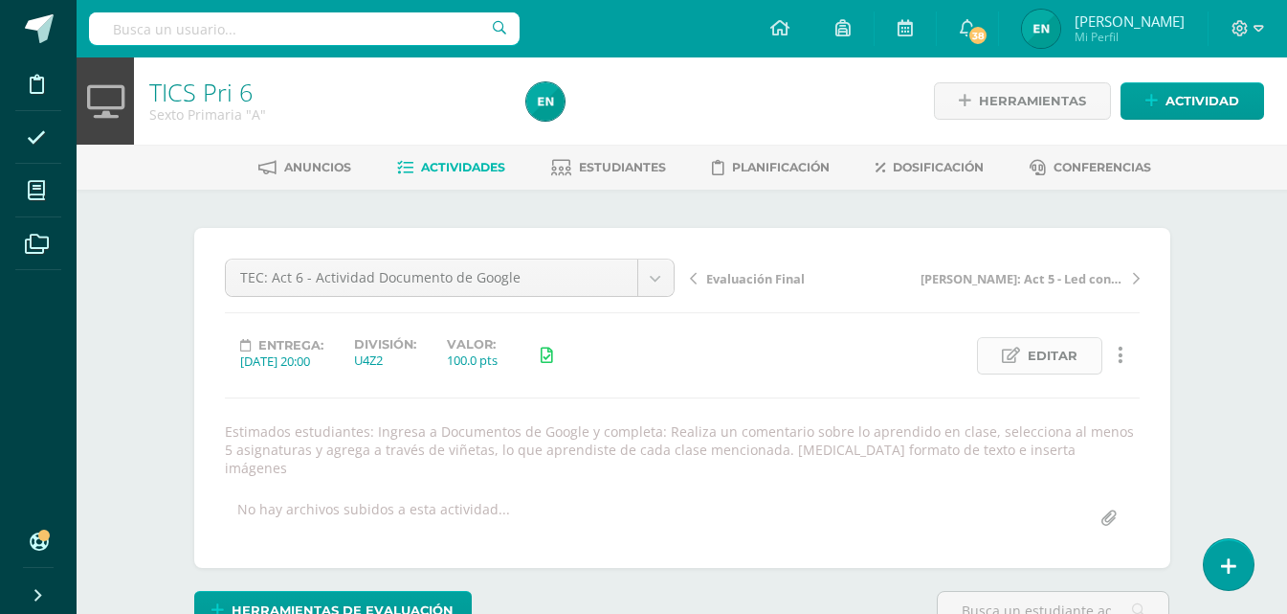
click at [1040, 344] on span "Editar" at bounding box center [1053, 355] width 50 height 35
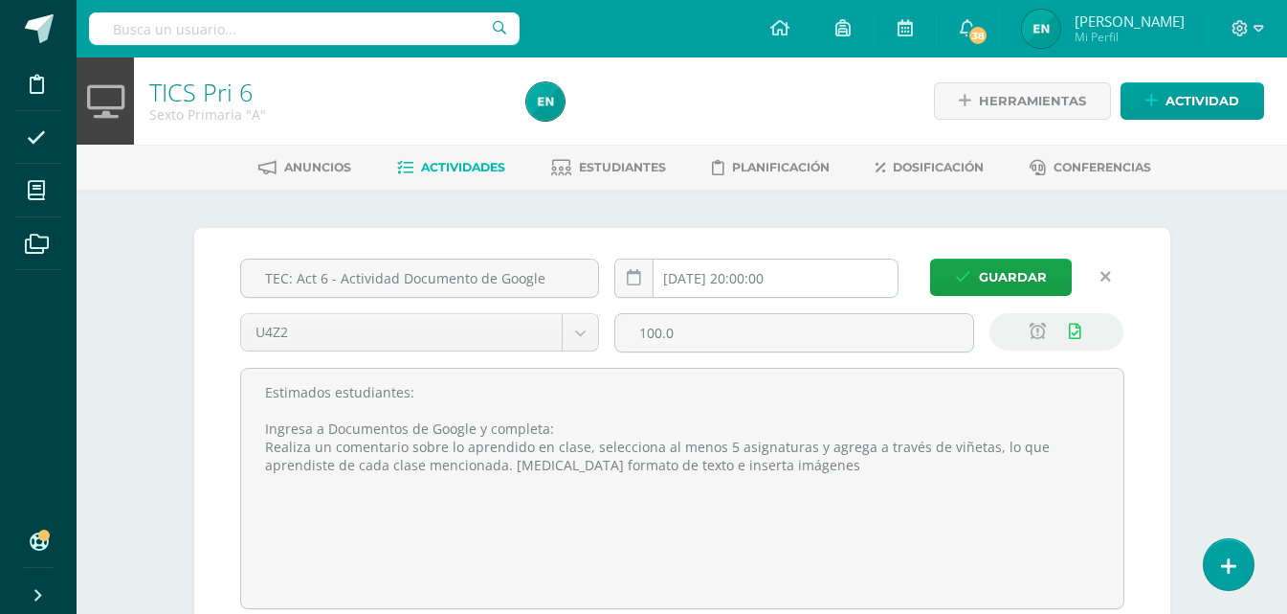
click at [817, 285] on input "2025-09-23 20:00:00" at bounding box center [756, 277] width 282 height 37
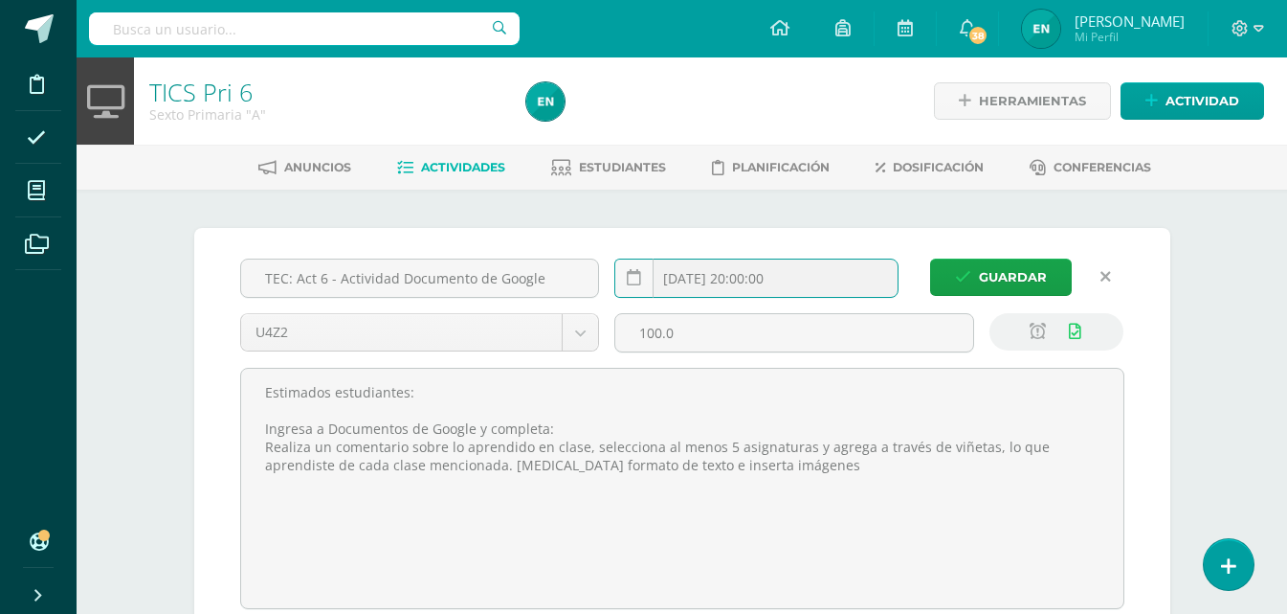
click at [817, 281] on input "2025-09-23 20:00:00" at bounding box center [756, 277] width 282 height 37
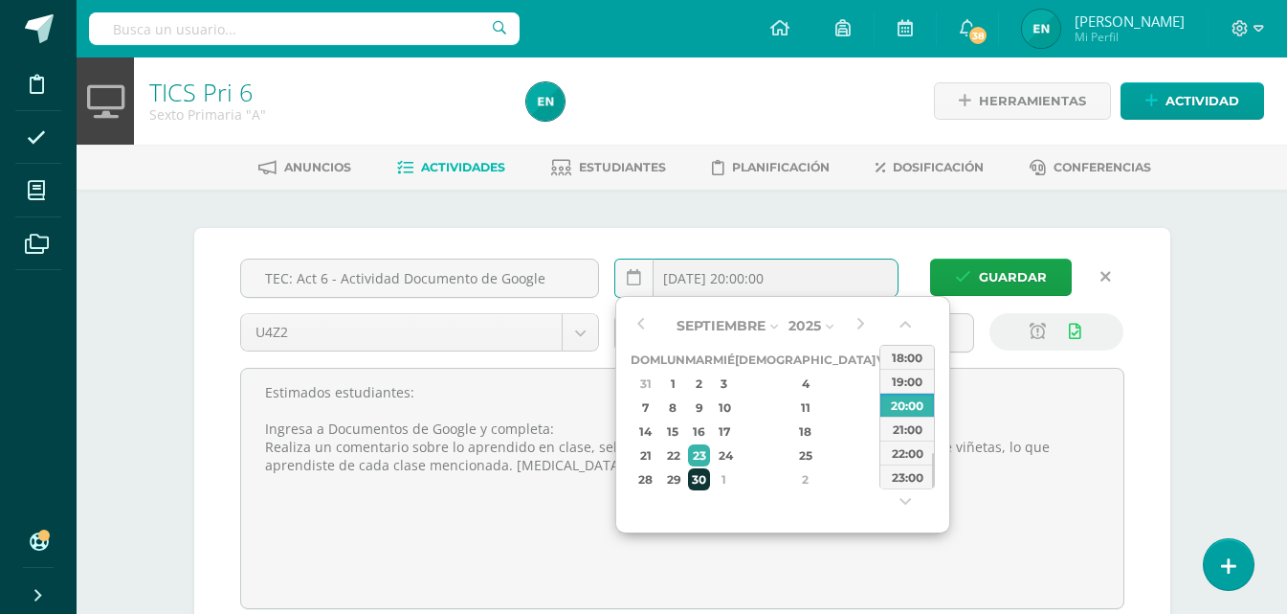
click at [707, 479] on div "30" at bounding box center [699, 479] width 22 height 22
click at [909, 480] on div "23:00" at bounding box center [908, 476] width 54 height 24
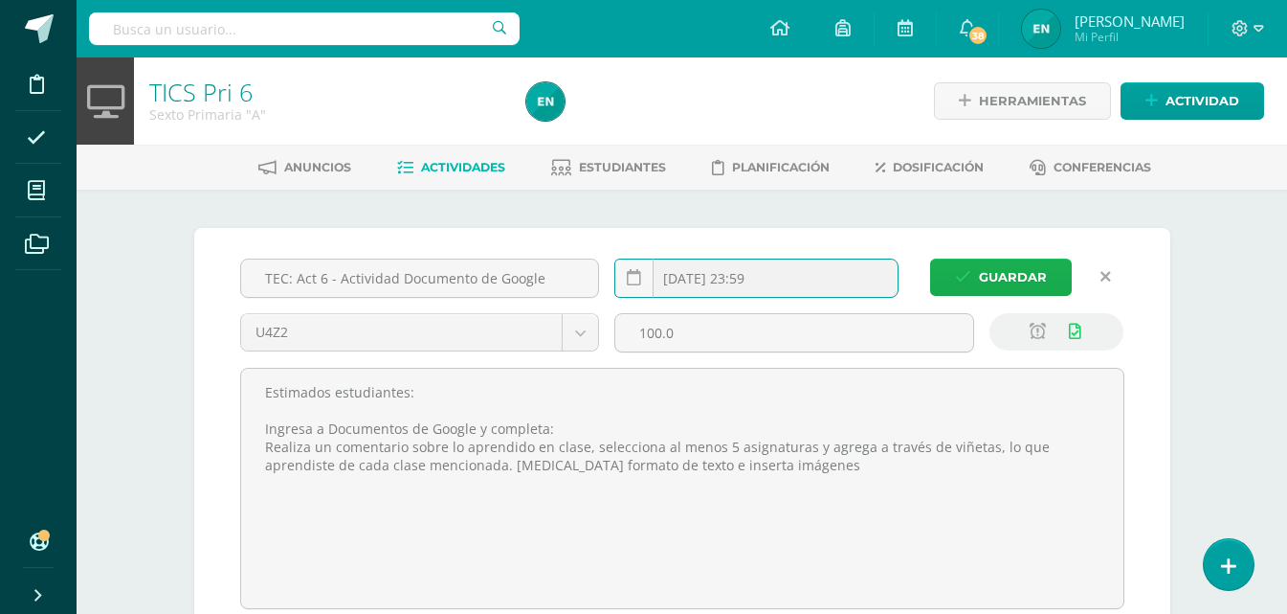
type input "2025-09-30 23:59"
click at [1021, 266] on span "Guardar" at bounding box center [1013, 276] width 68 height 35
